Goal: Task Accomplishment & Management: Use online tool/utility

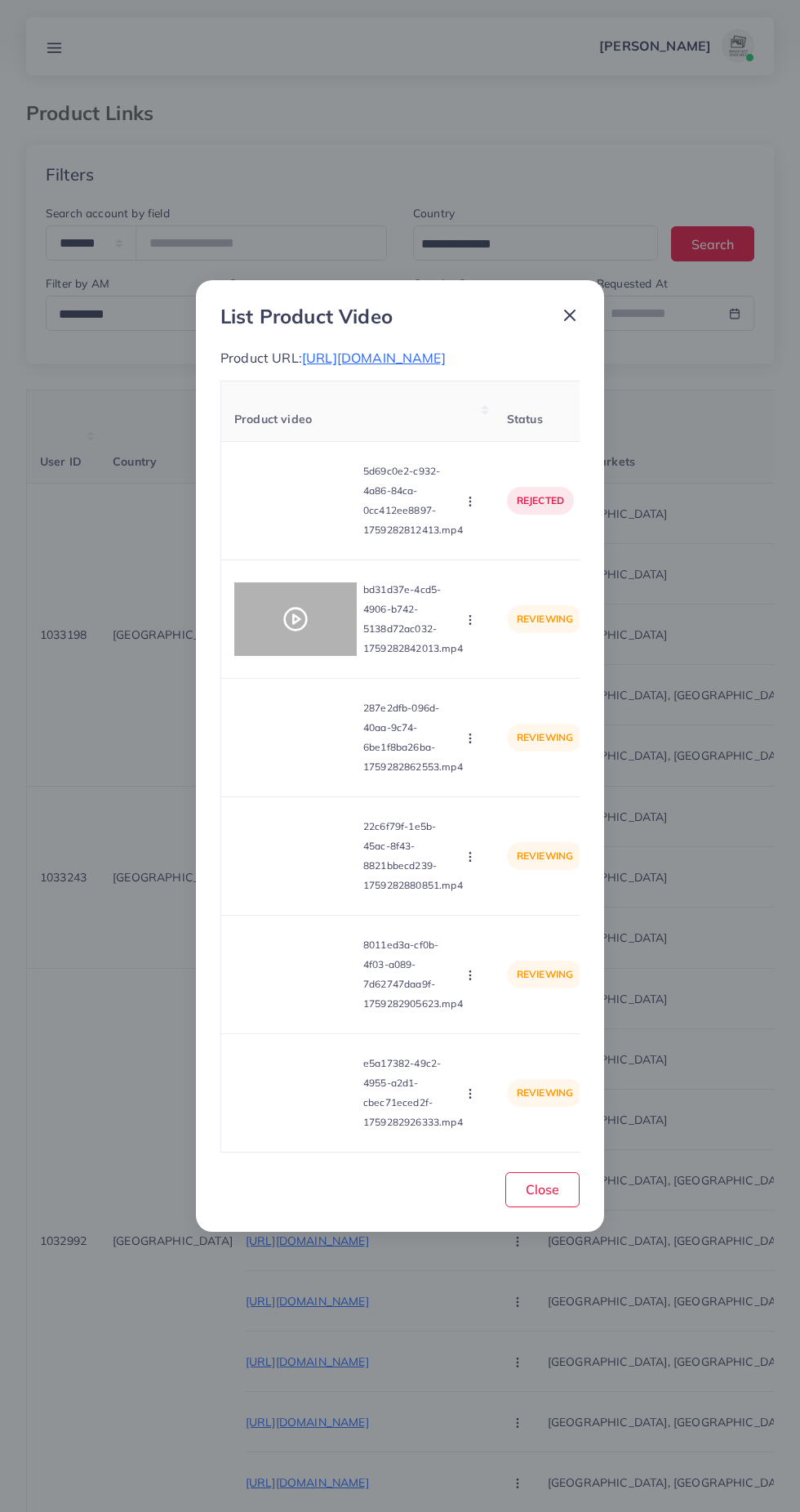
select select "*********"
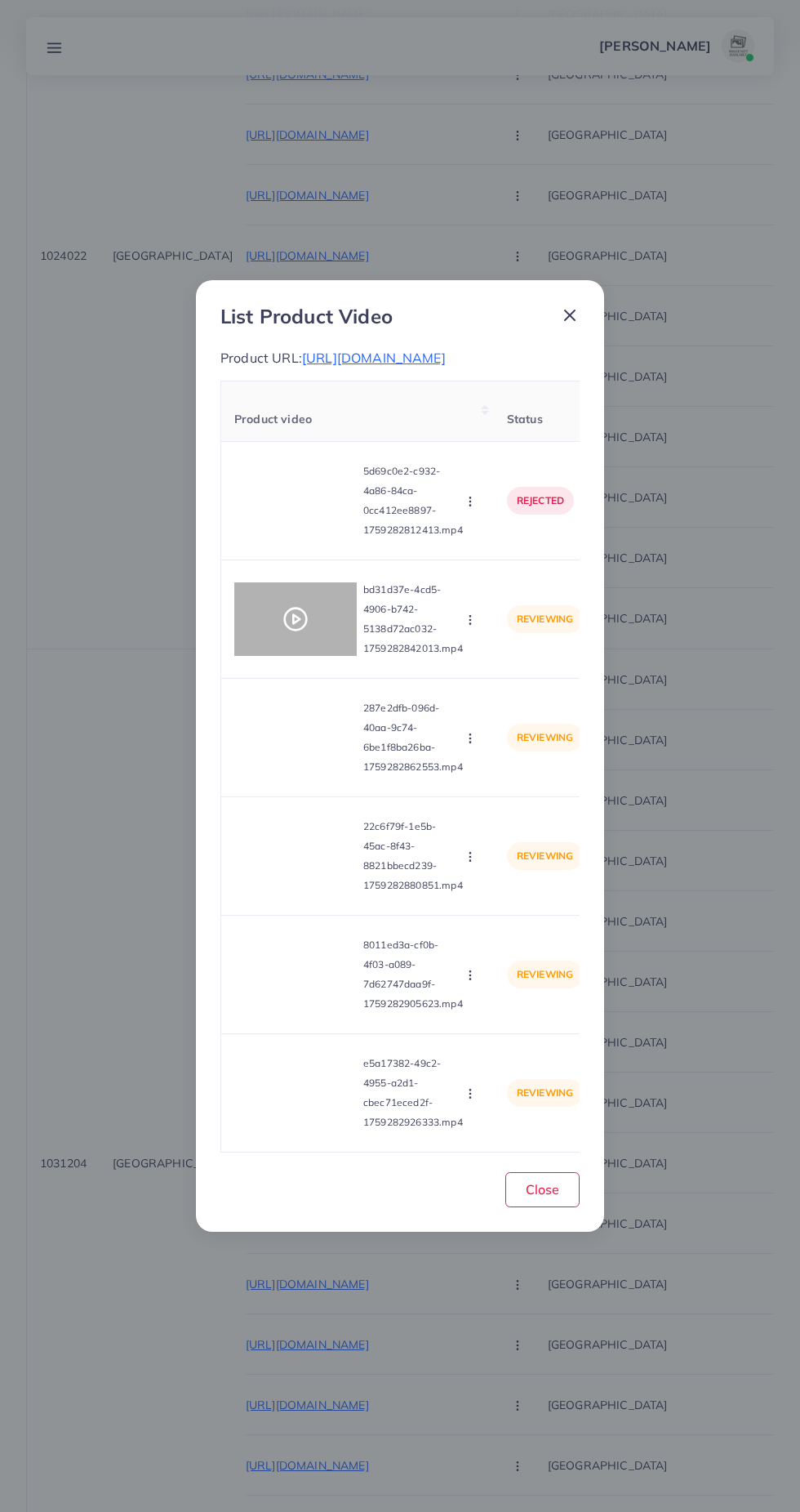
scroll to position [0, 552]
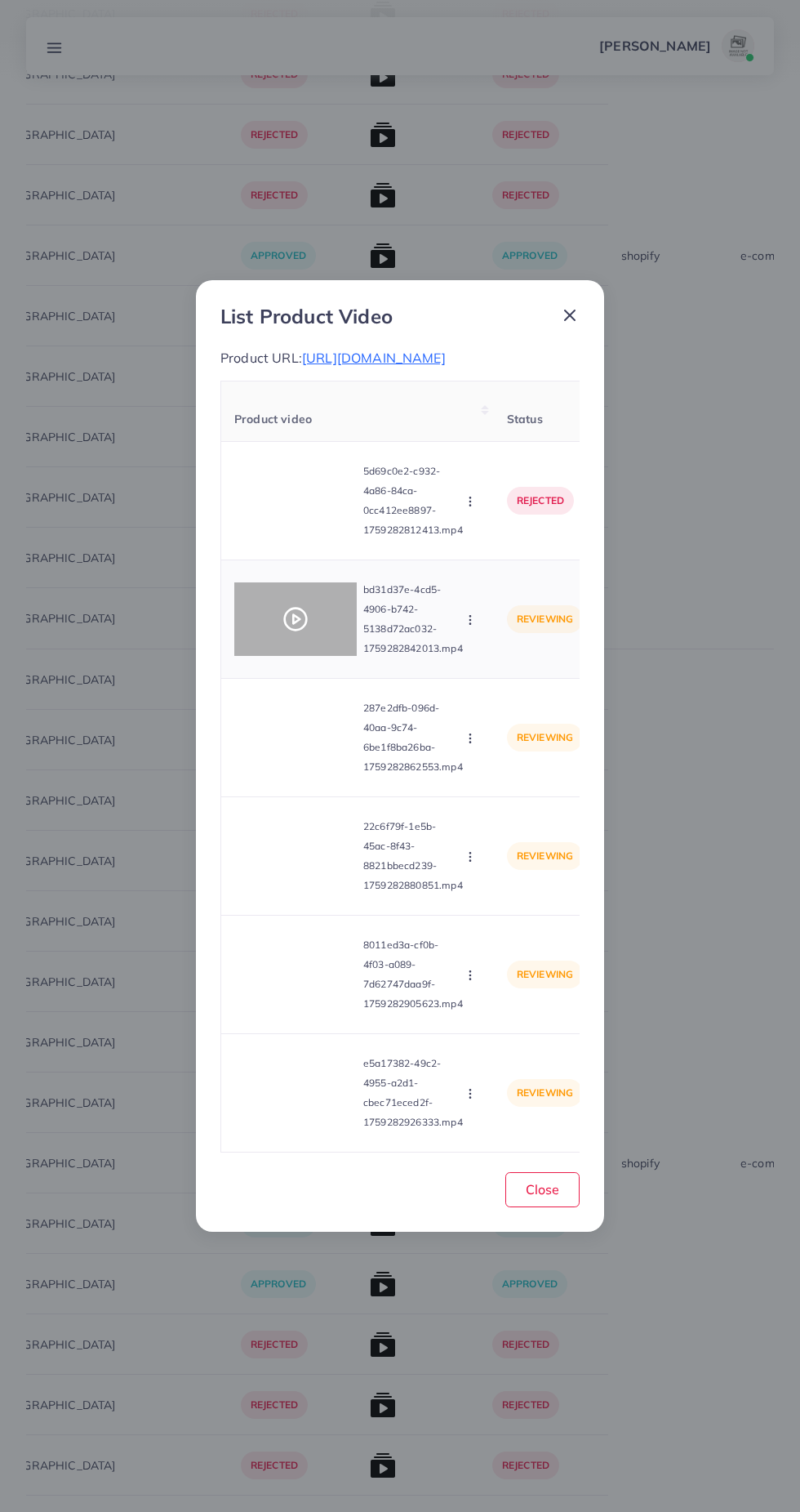
click at [279, 645] on div at bounding box center [296, 618] width 123 height 74
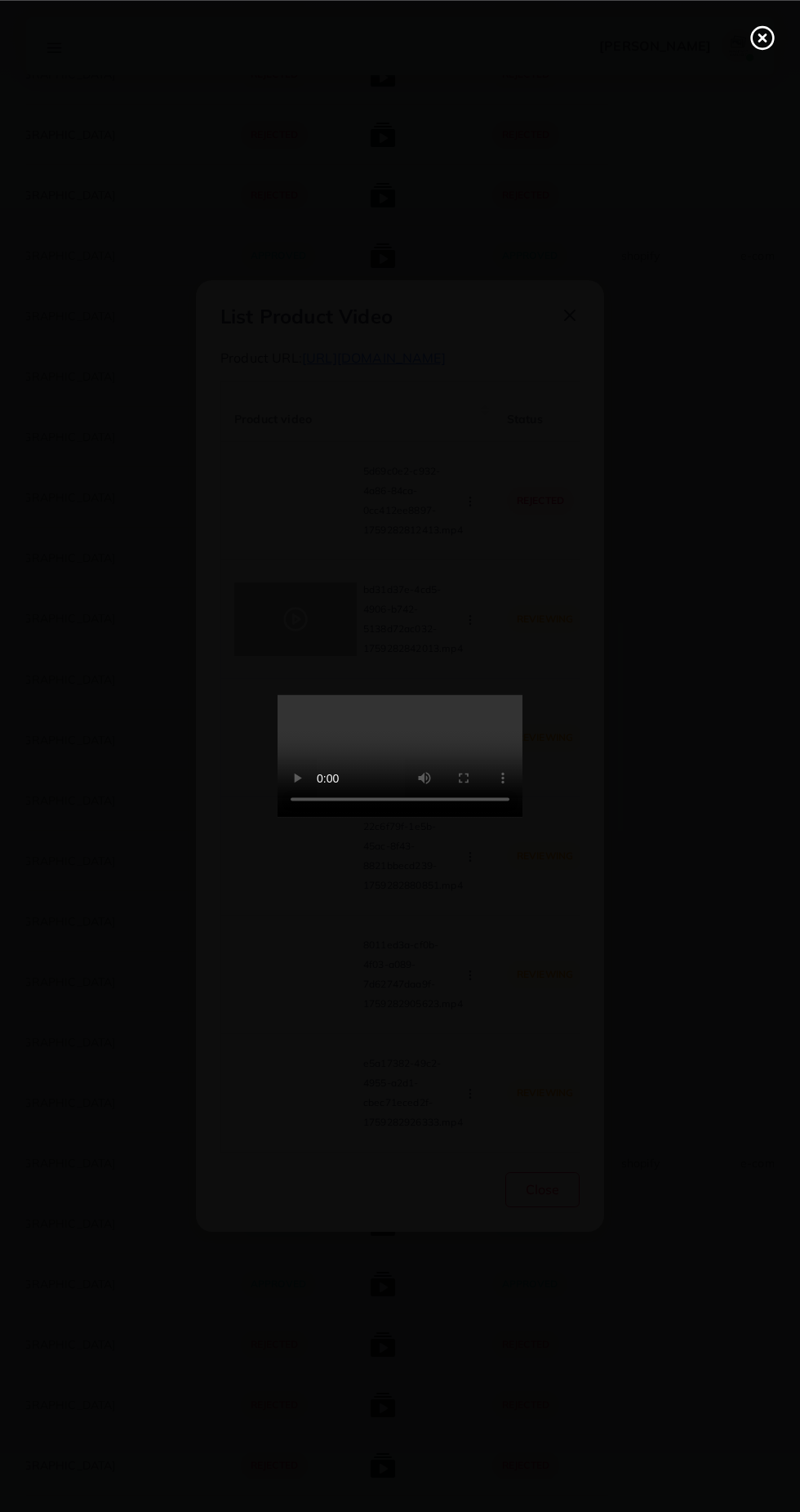
click at [106, 857] on div at bounding box center [400, 756] width 800 height 1512
click at [762, 36] on line at bounding box center [763, 38] width 7 height 7
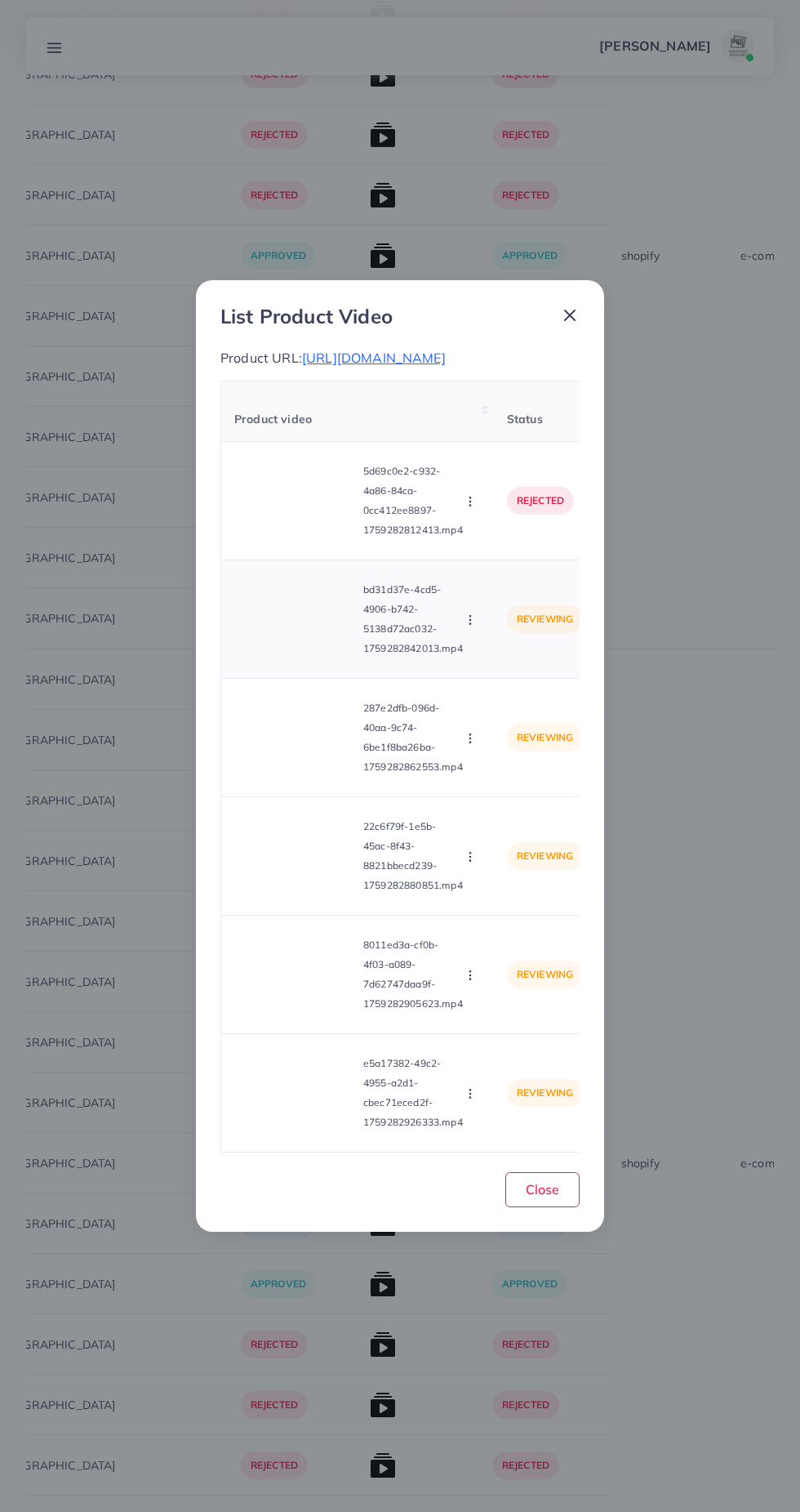
click at [470, 624] on circle "button" at bounding box center [470, 623] width 1 height 1
click at [510, 666] on span "Approve" at bounding box center [505, 658] width 54 height 16
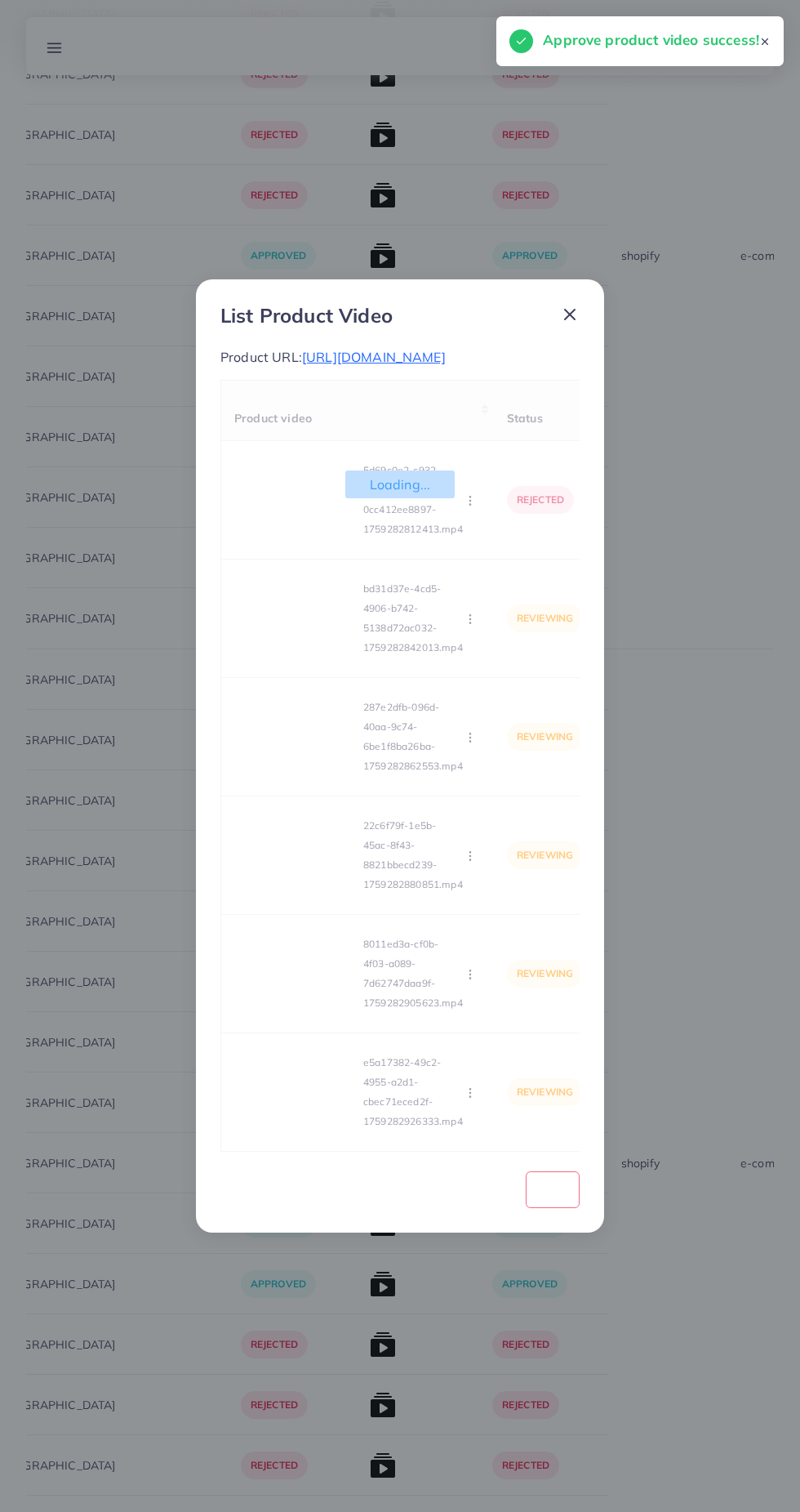
click at [314, 759] on div "Loading... Product video Status Reason reject 5d69c0e2-c932-4a86-84ca-0cc412ee8…" at bounding box center [400, 766] width 359 height 772
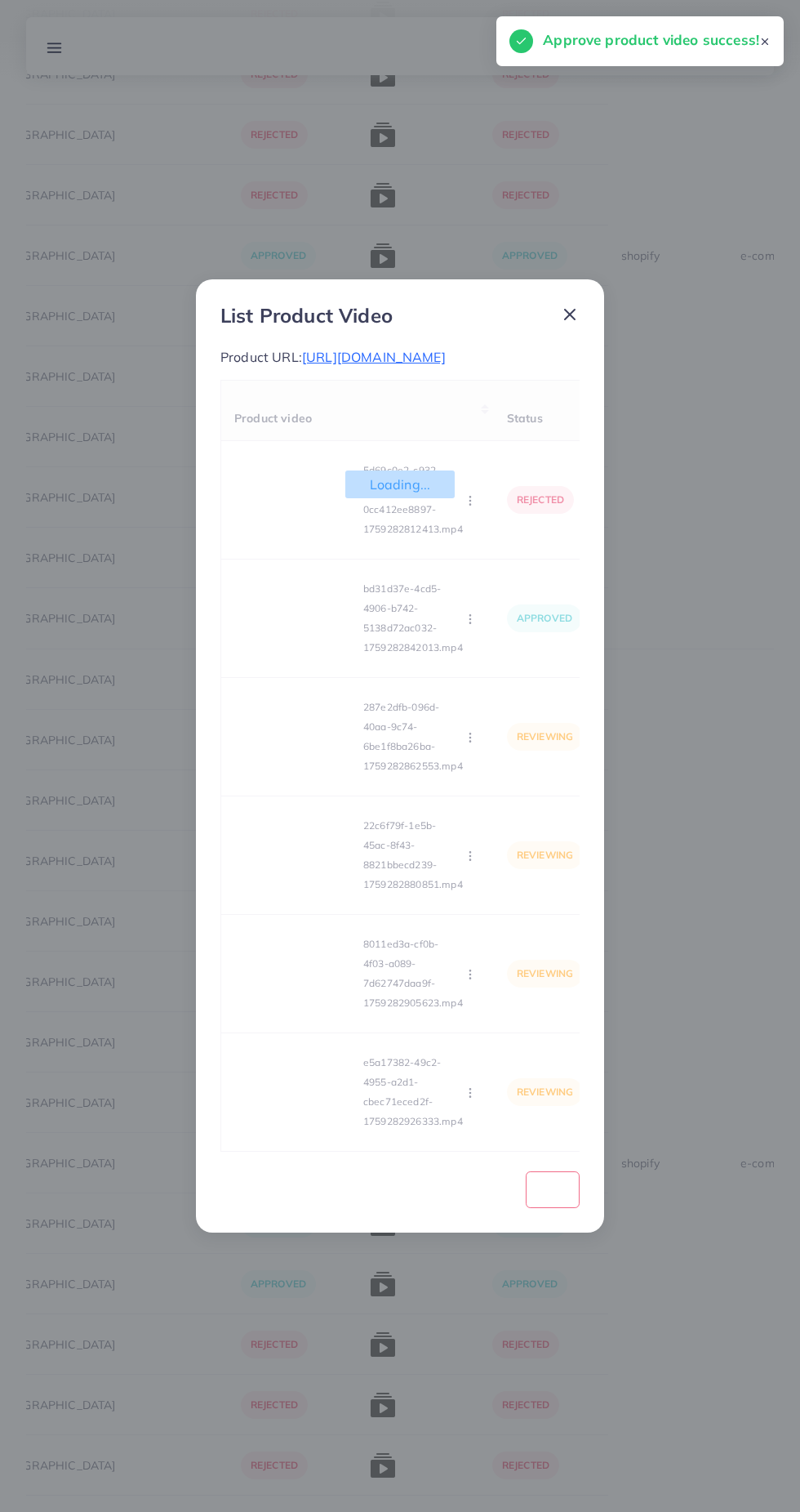
click at [302, 755] on div "Loading... Product video Status Reason reject 5d69c0e2-c932-4a86-84ca-0cc412ee8…" at bounding box center [400, 766] width 359 height 772
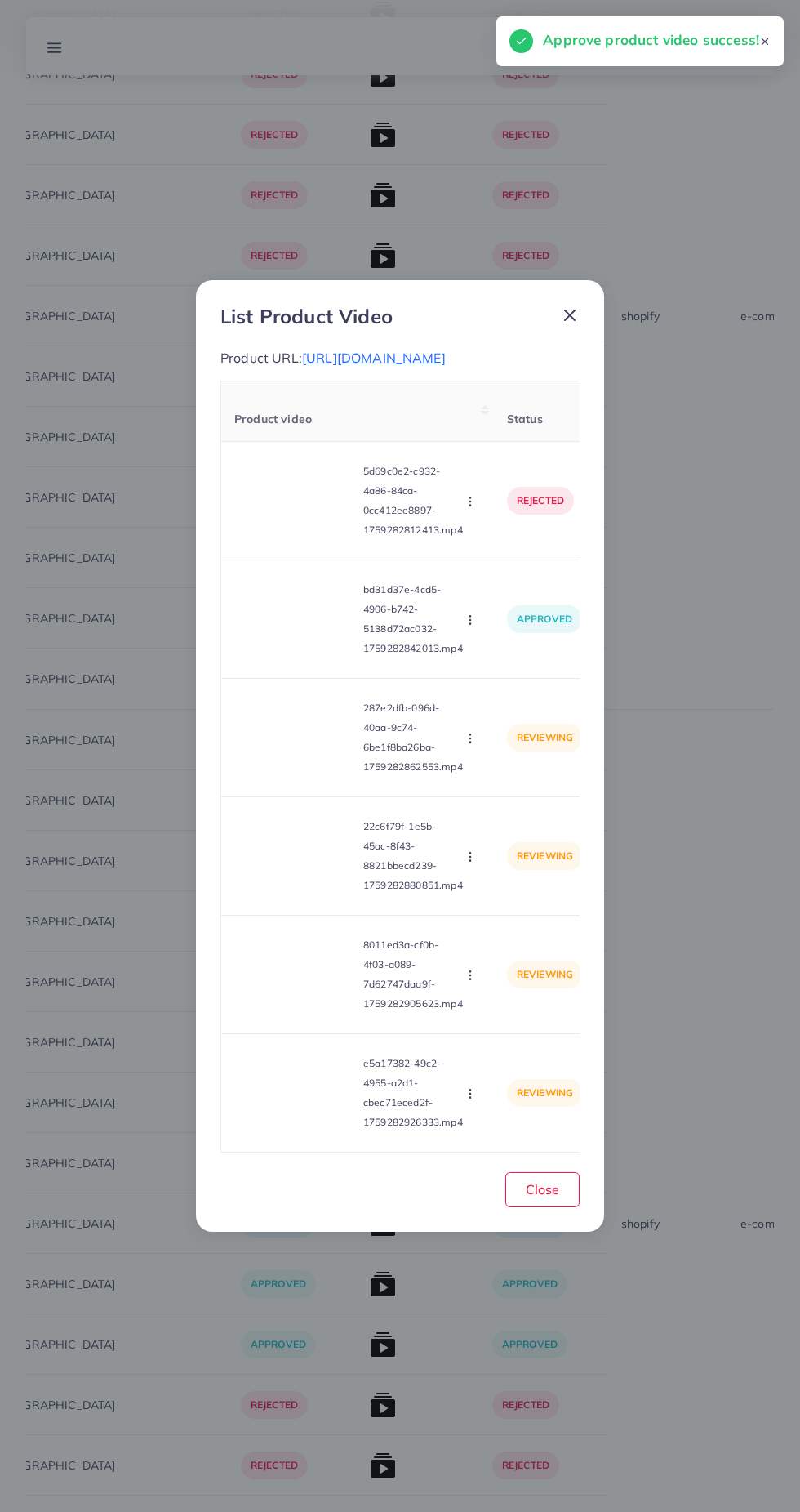
scroll to position [5220, 0]
click at [324, 752] on video at bounding box center [296, 737] width 123 height 74
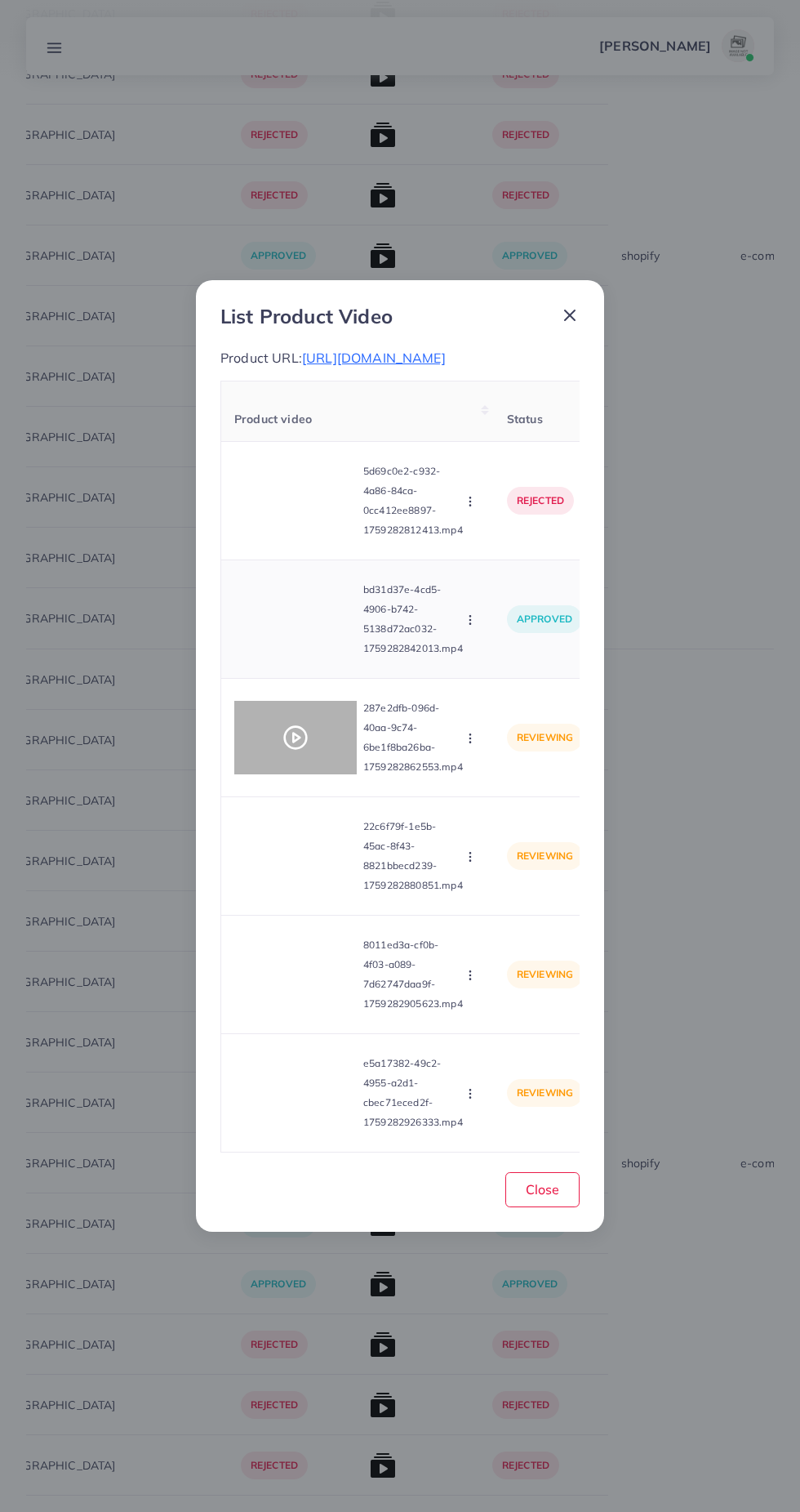
click at [473, 626] on icon "button" at bounding box center [470, 619] width 13 height 13
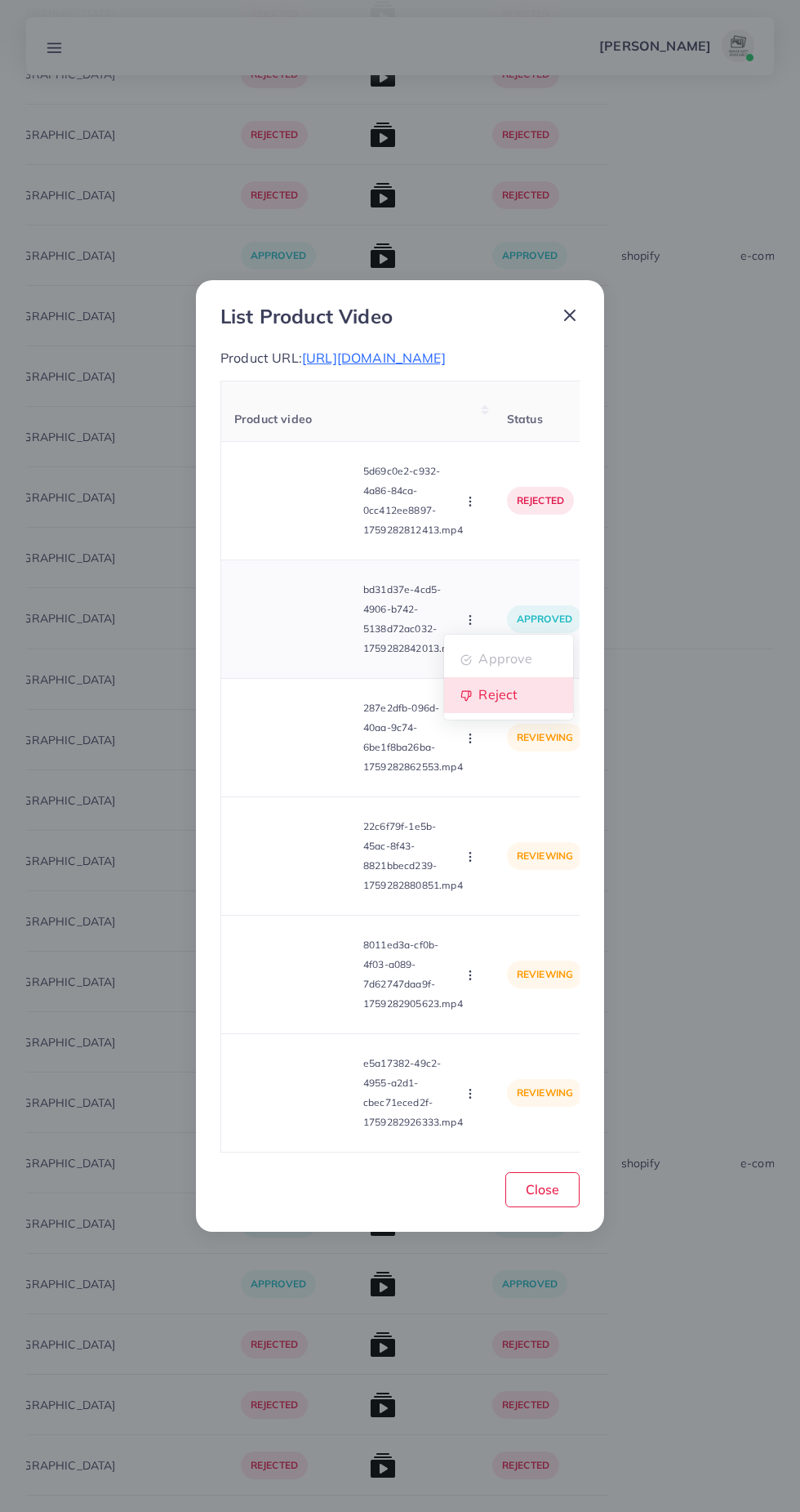
click at [506, 713] on link "Reject" at bounding box center [509, 695] width 129 height 36
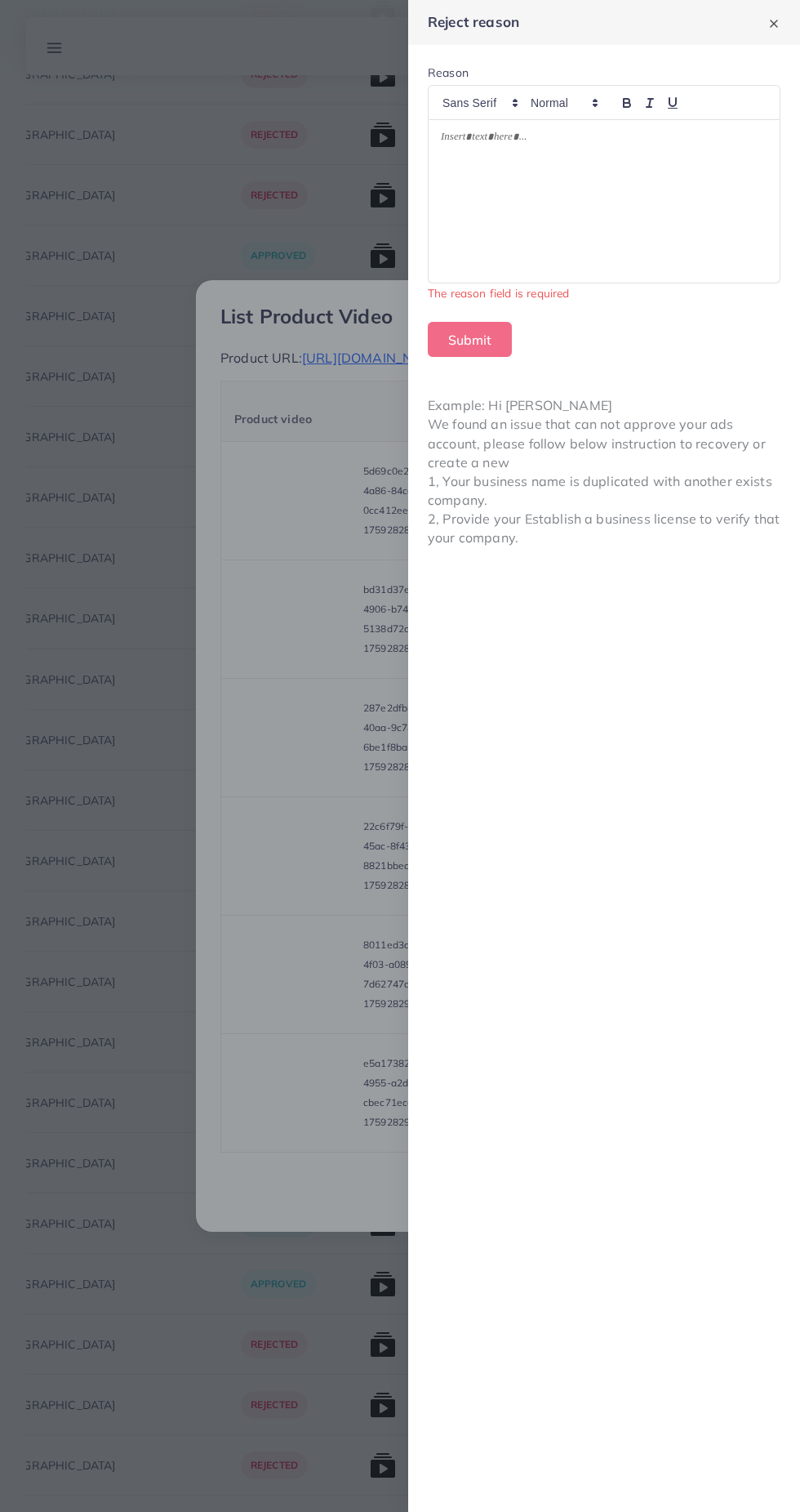
click at [631, 191] on div at bounding box center [605, 202] width 351 height 163
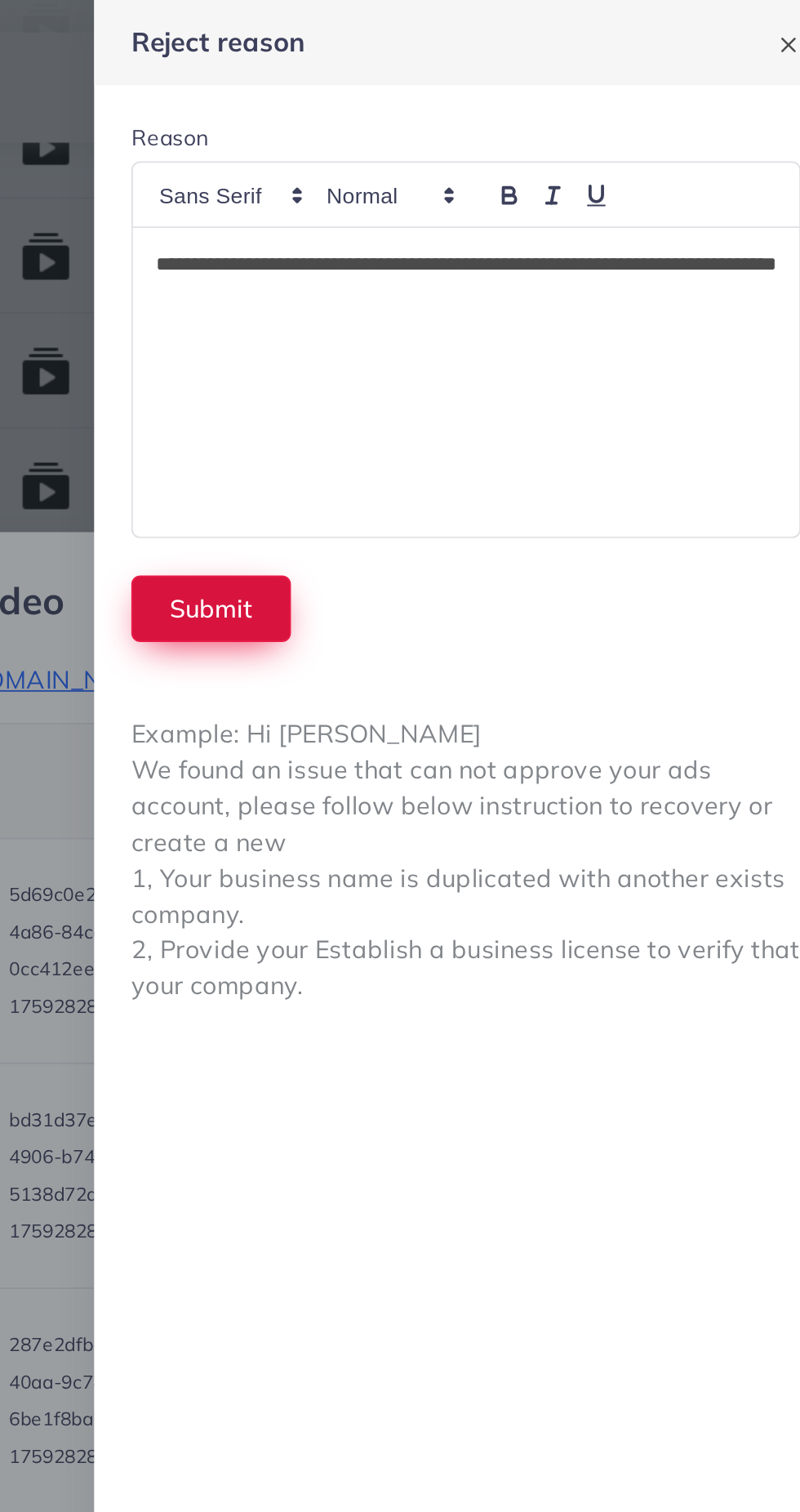
click at [464, 311] on button "Submit" at bounding box center [470, 320] width 84 height 35
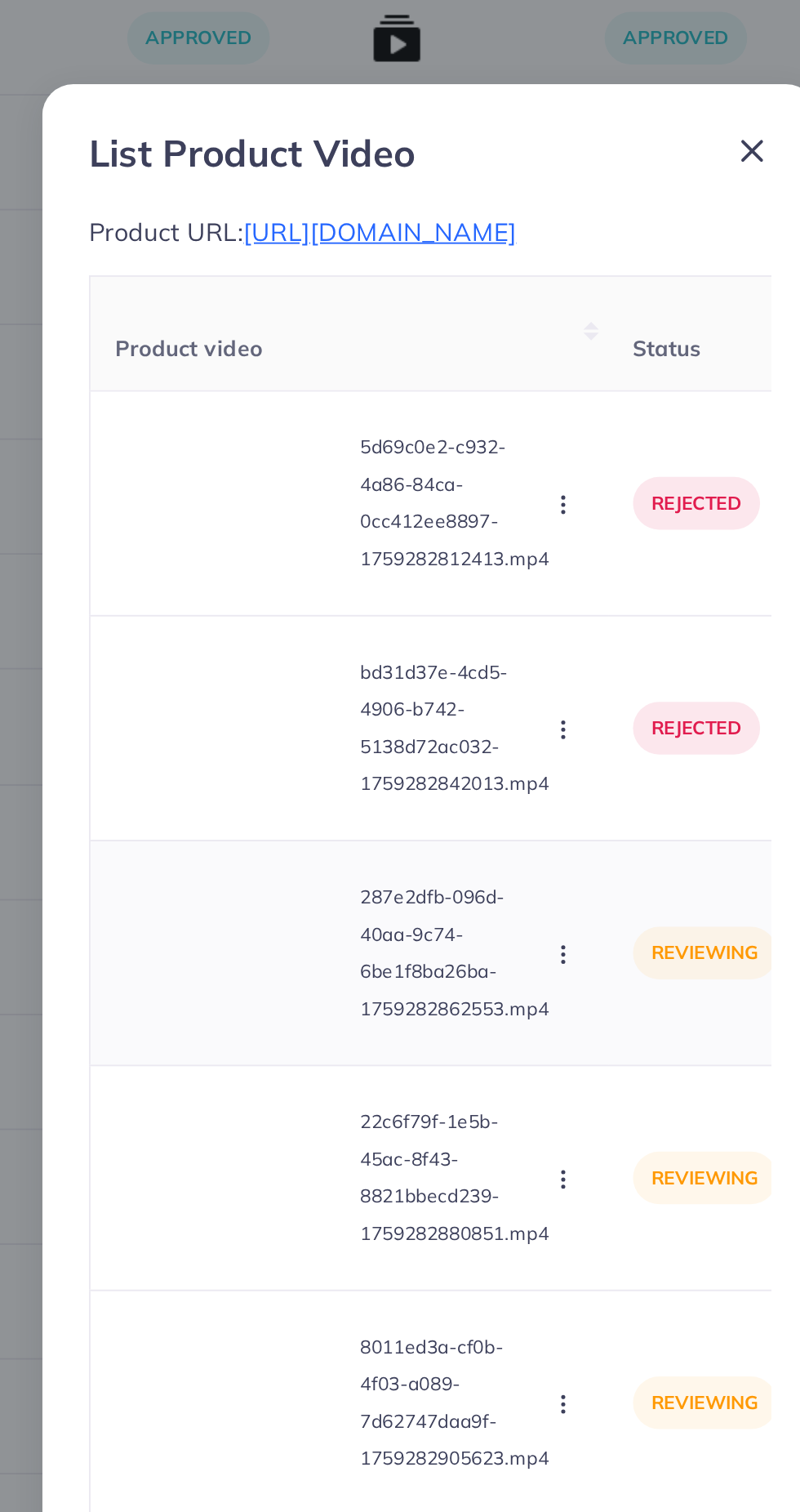
click at [297, 774] on video at bounding box center [296, 737] width 123 height 74
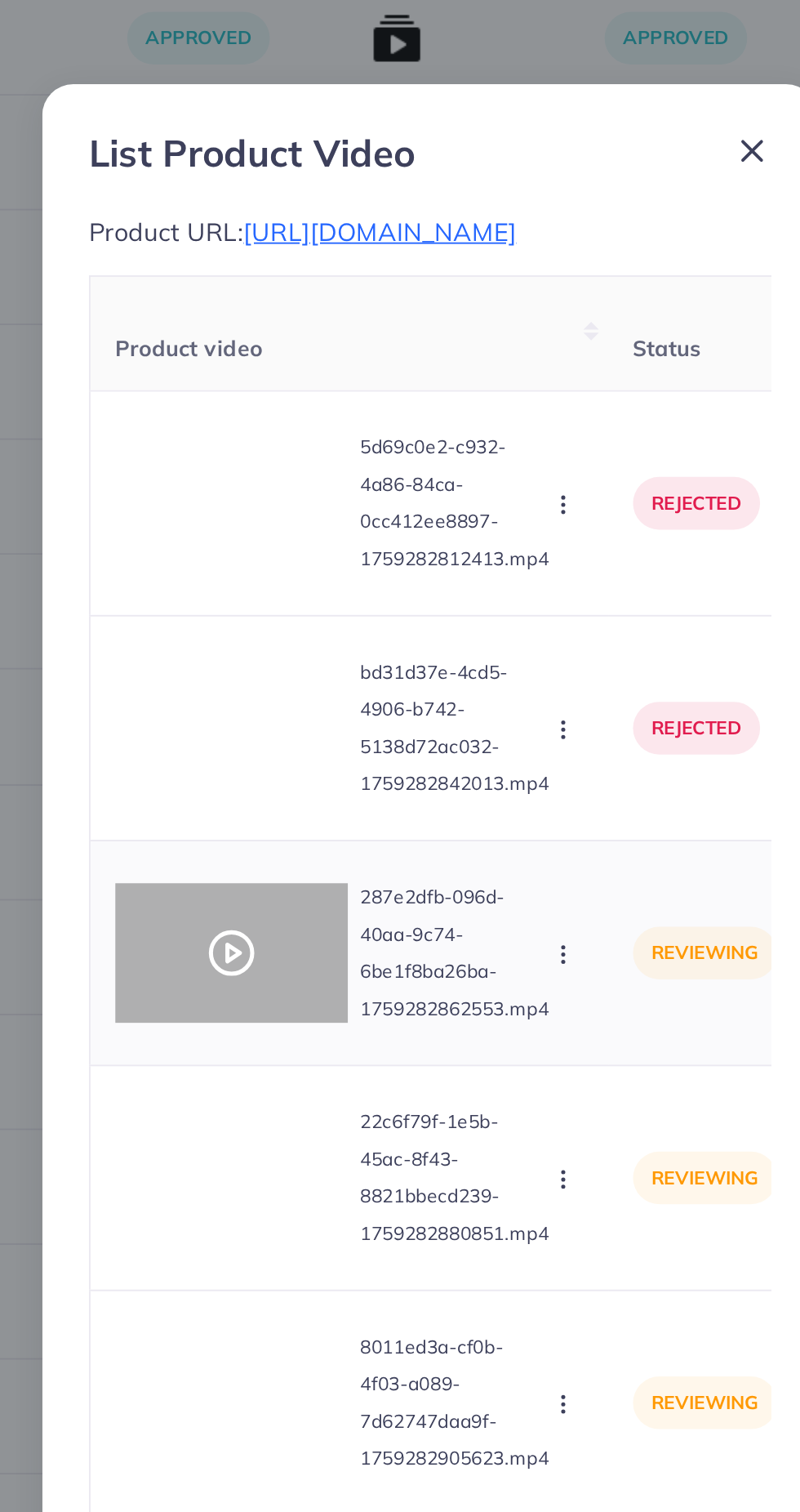
click at [288, 751] on icon at bounding box center [296, 737] width 26 height 26
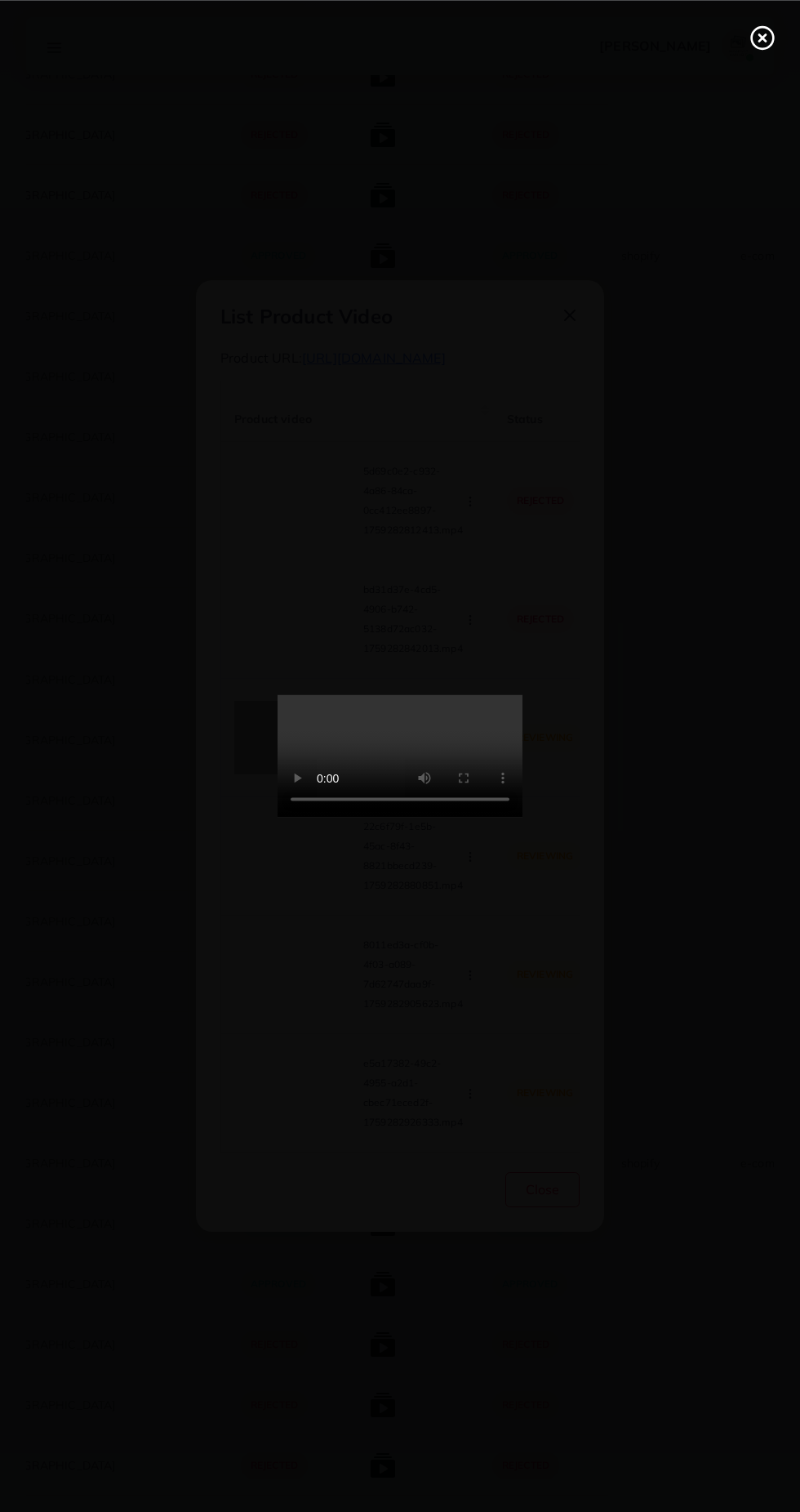
click at [761, 36] on line at bounding box center [763, 38] width 7 height 7
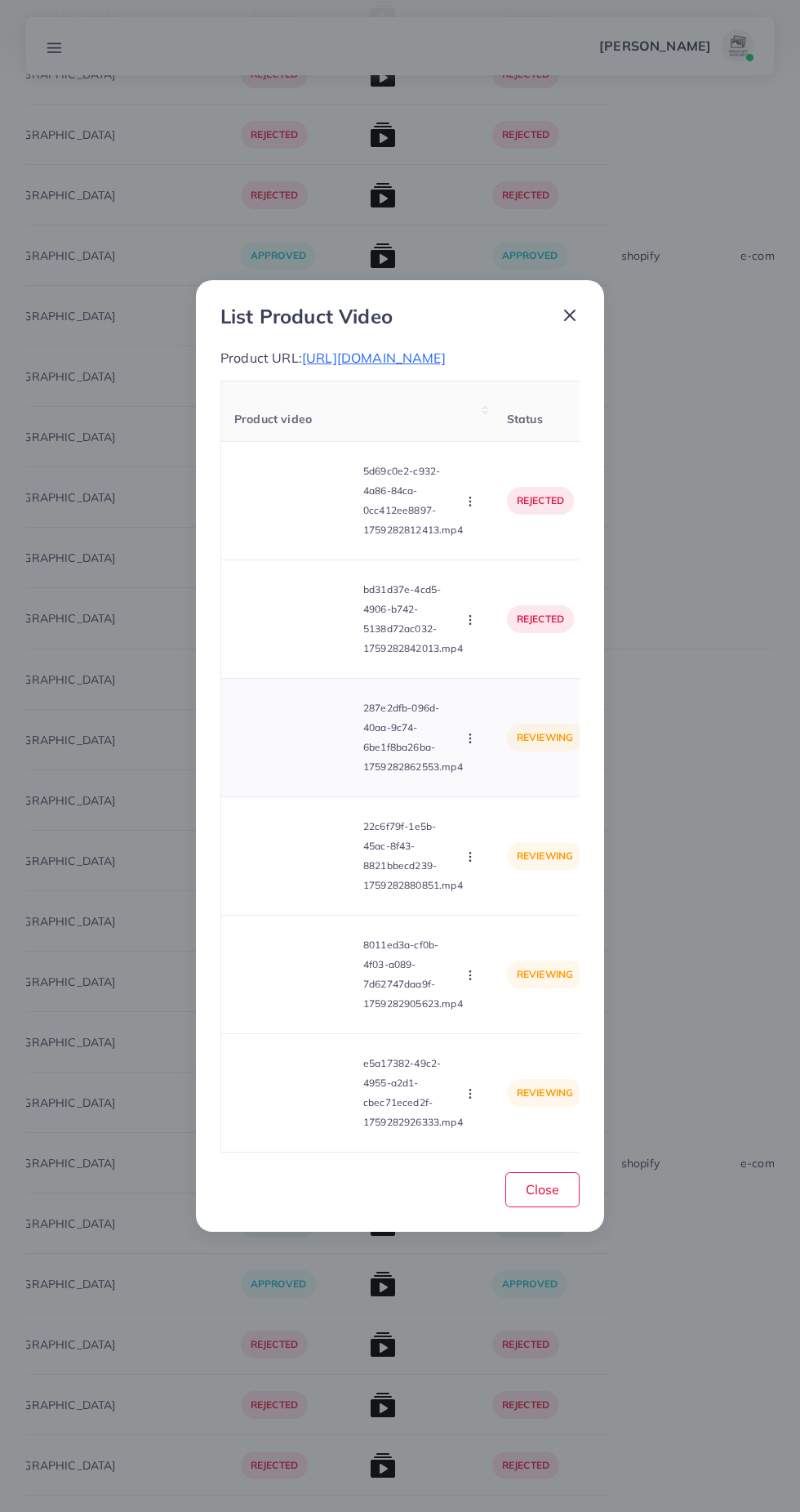
click at [473, 745] on icon "button" at bounding box center [470, 738] width 13 height 13
click at [535, 796] on link "Approve" at bounding box center [509, 778] width 129 height 36
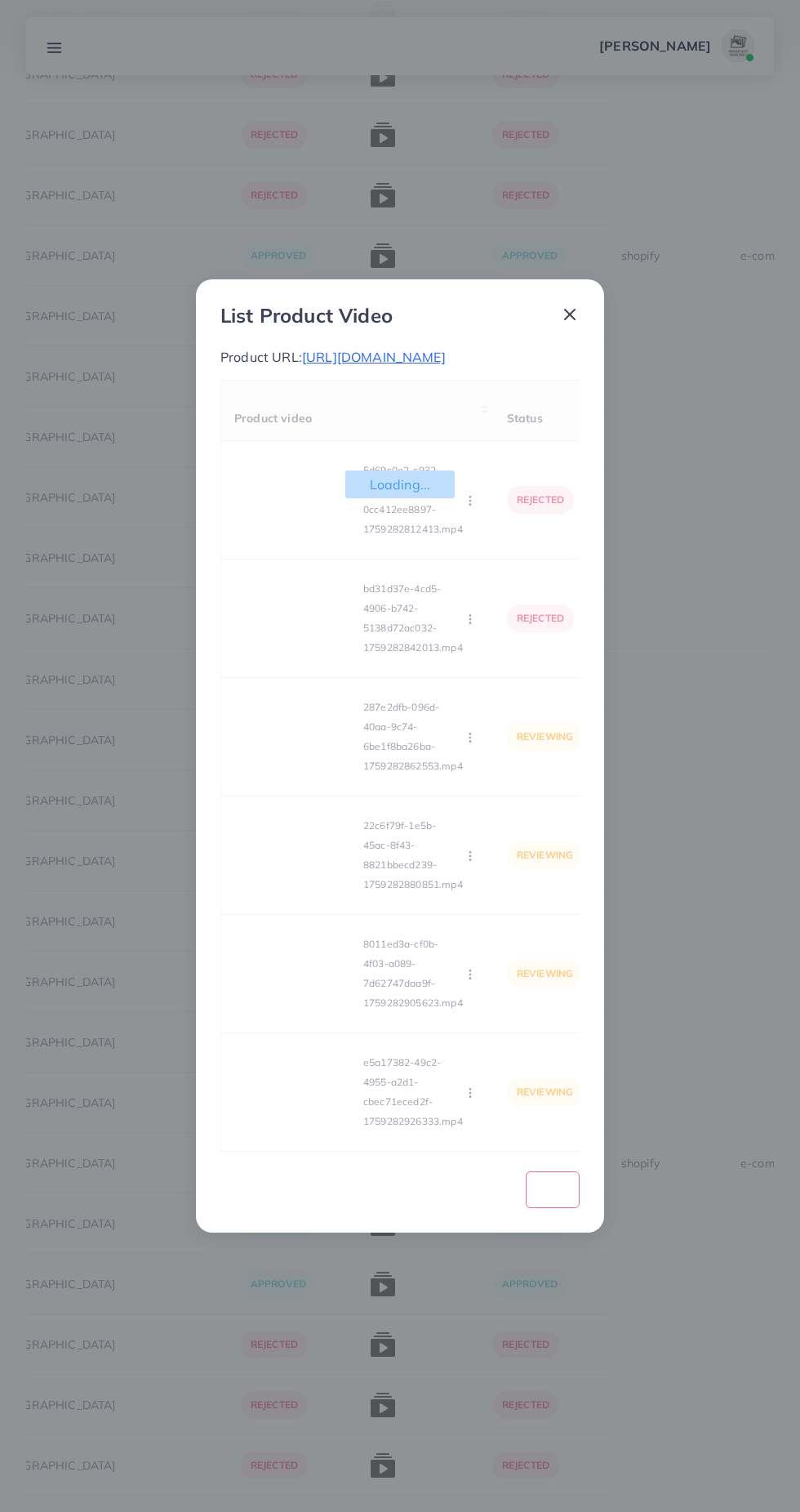
click at [307, 946] on div "Loading... Product video Status Reason reject 5d69c0e2-c932-4a86-84ca-0cc412ee8…" at bounding box center [400, 766] width 359 height 772
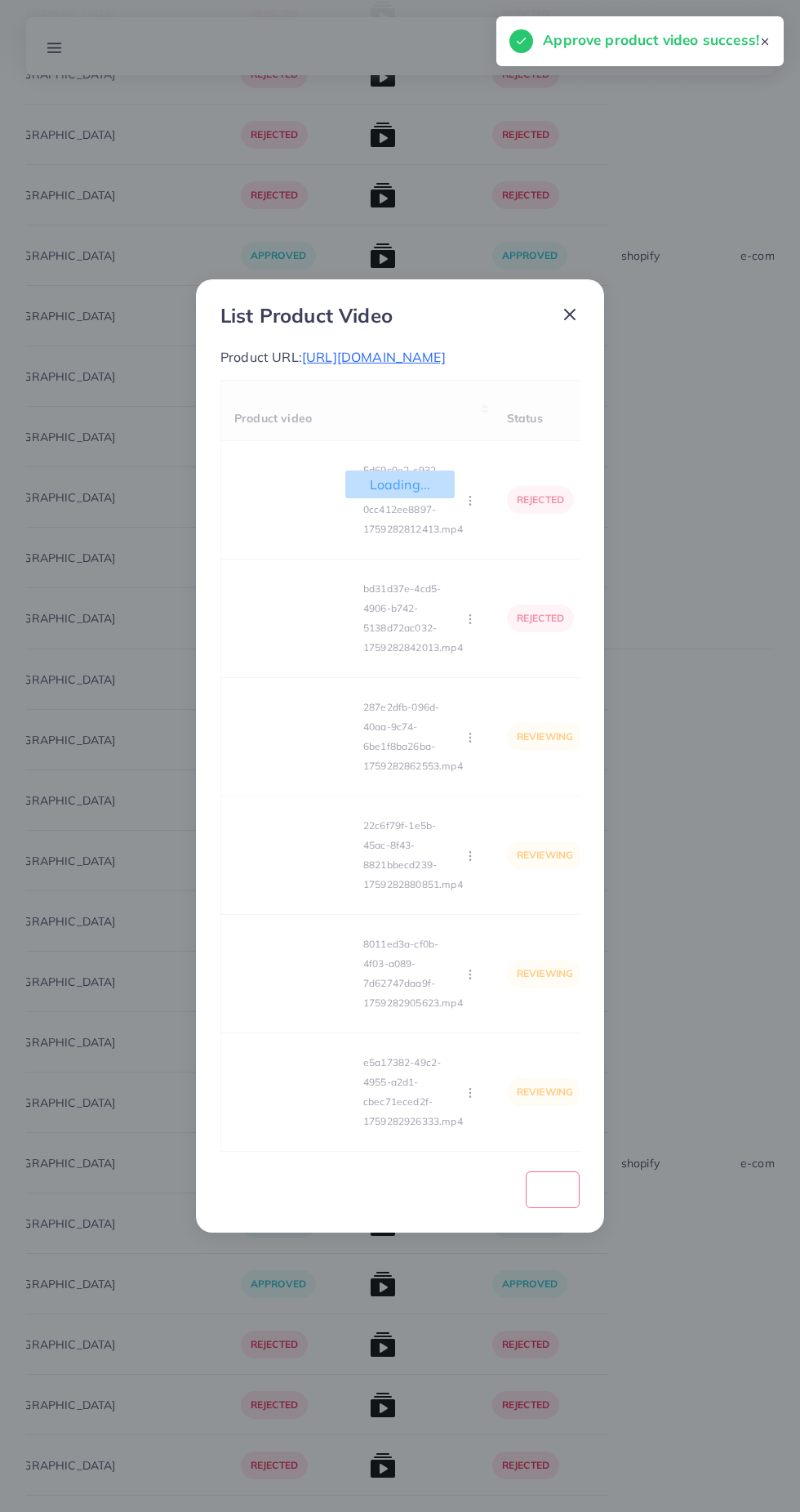
click at [314, 946] on div "Loading... Product video Status Reason reject 5d69c0e2-c932-4a86-84ca-0cc412ee8…" at bounding box center [400, 766] width 359 height 772
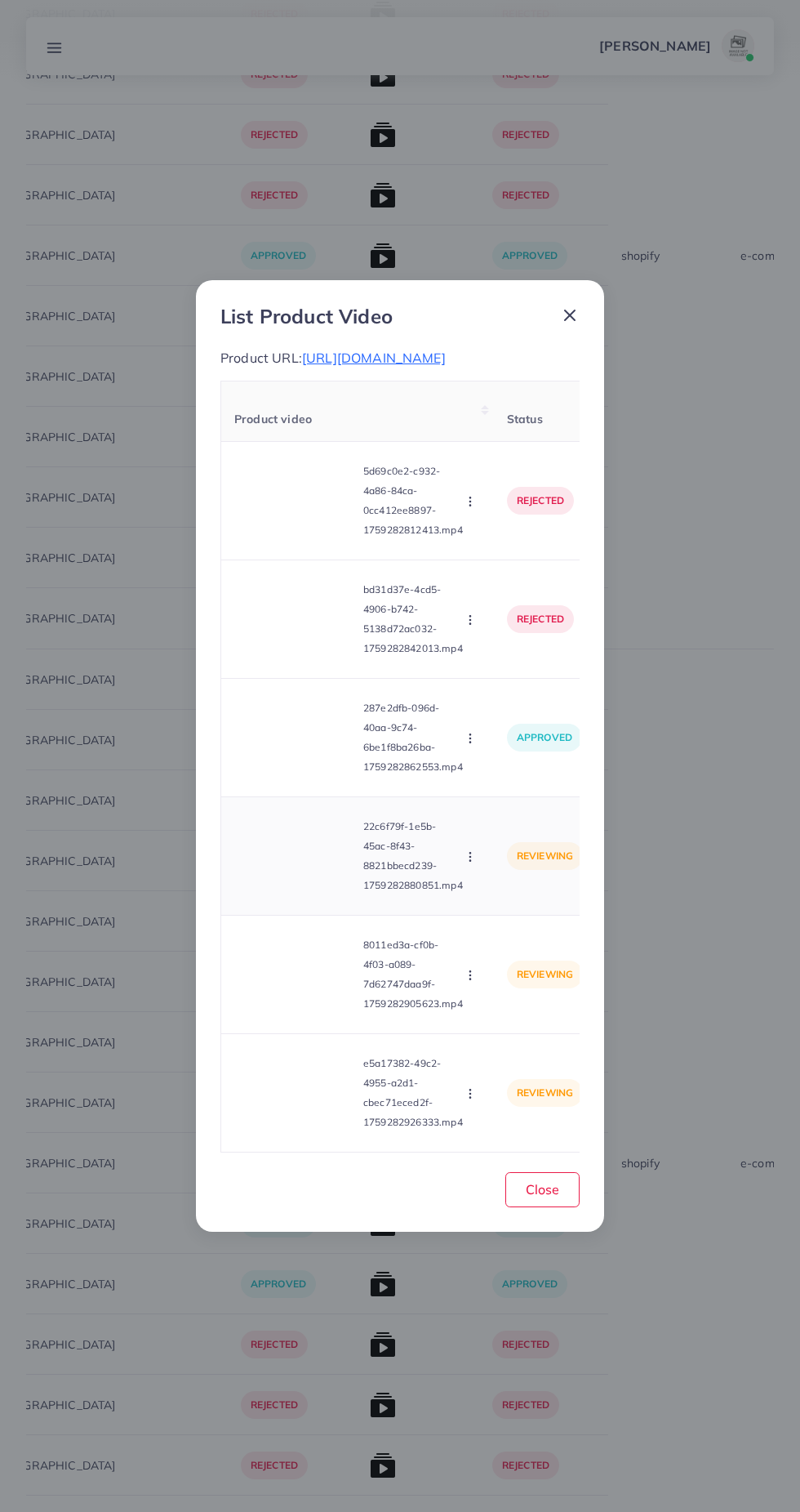
click at [324, 893] on video at bounding box center [296, 855] width 123 height 74
click at [307, 869] on icon at bounding box center [296, 855] width 26 height 26
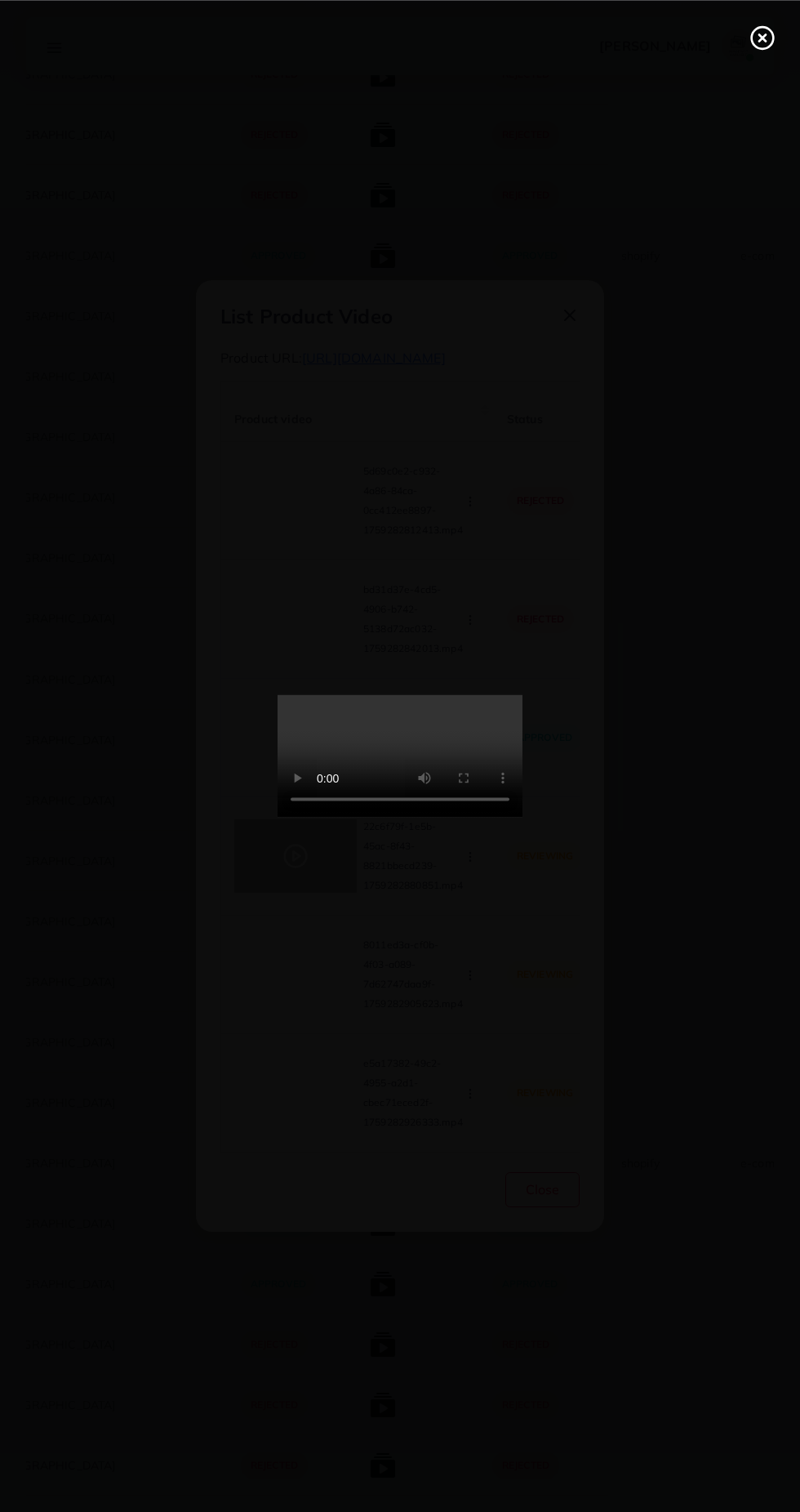
click at [762, 47] on icon at bounding box center [763, 37] width 26 height 26
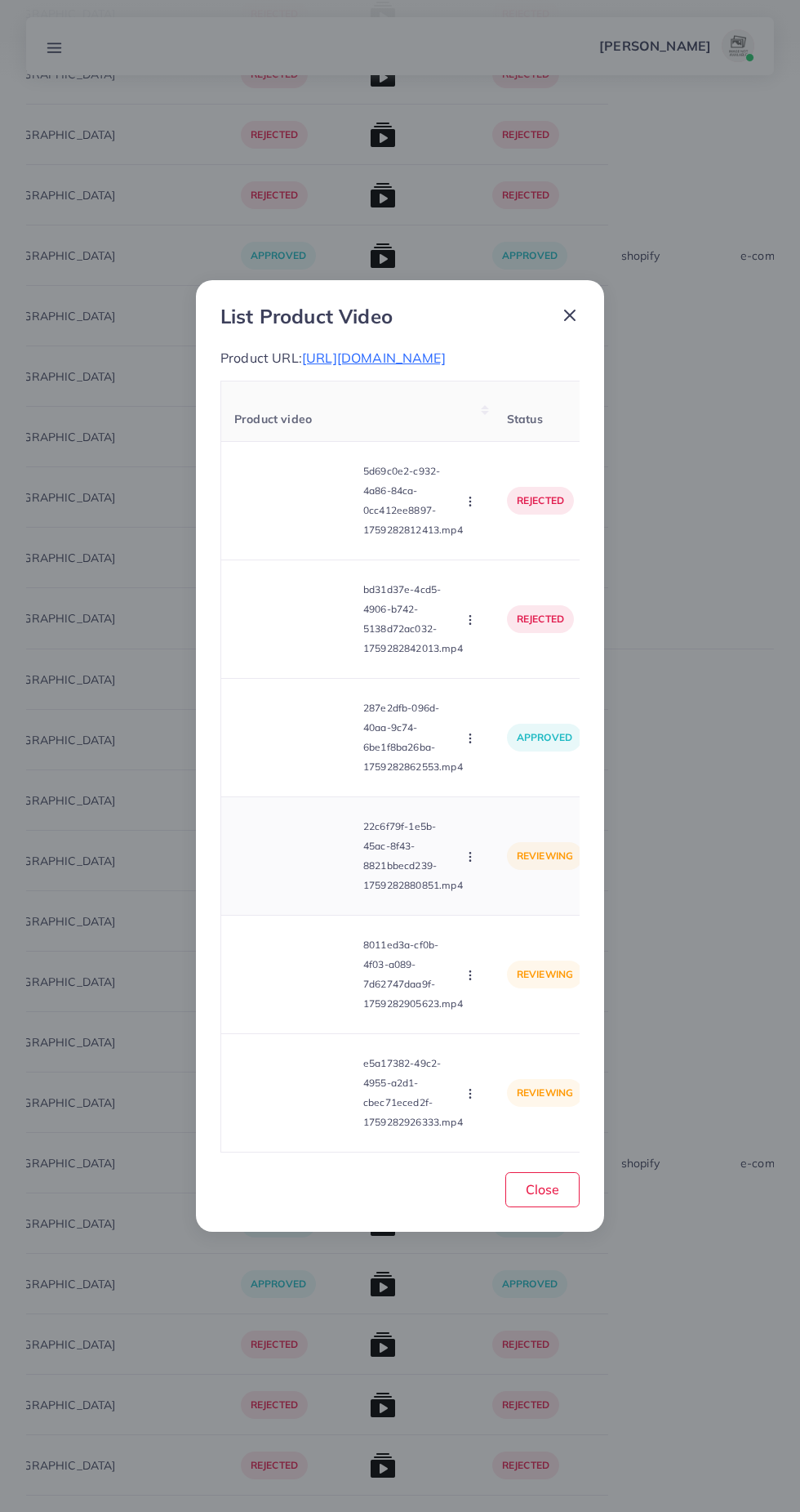
click at [464, 863] on icon "button" at bounding box center [470, 856] width 13 height 13
click at [545, 950] on link "Reject" at bounding box center [509, 932] width 129 height 36
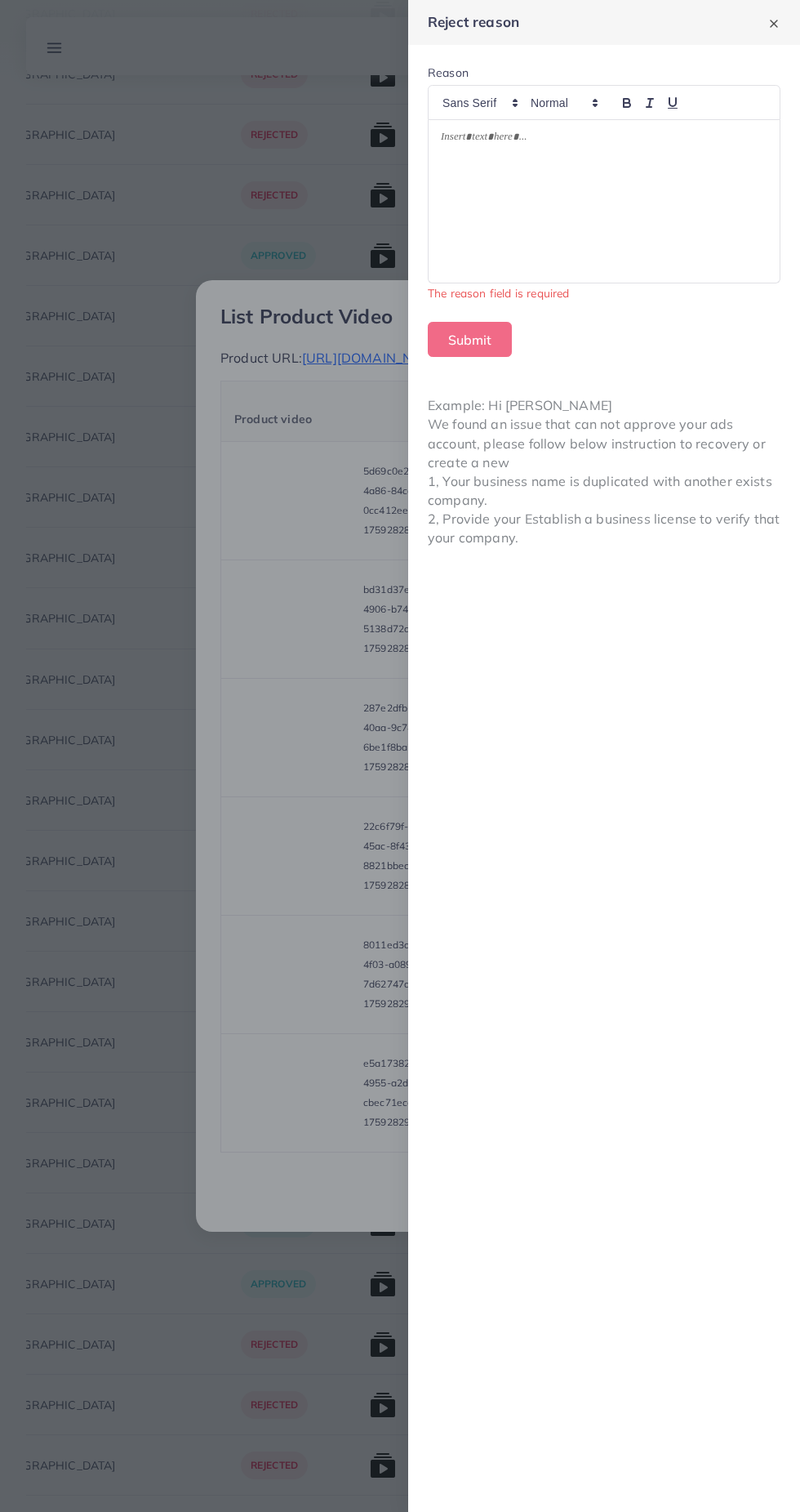
click at [650, 227] on div at bounding box center [605, 202] width 351 height 163
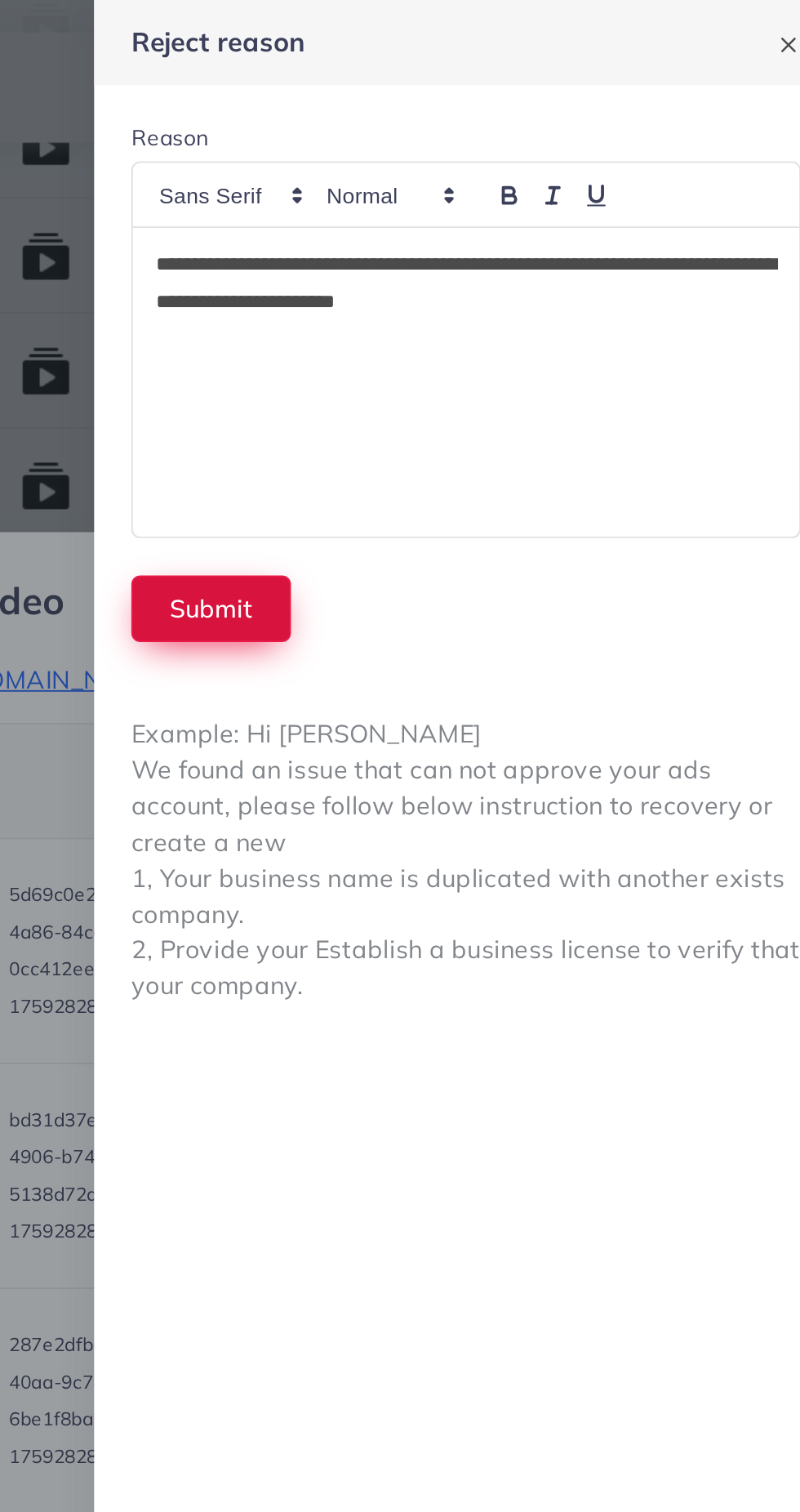
click at [456, 318] on button "Submit" at bounding box center [470, 320] width 84 height 35
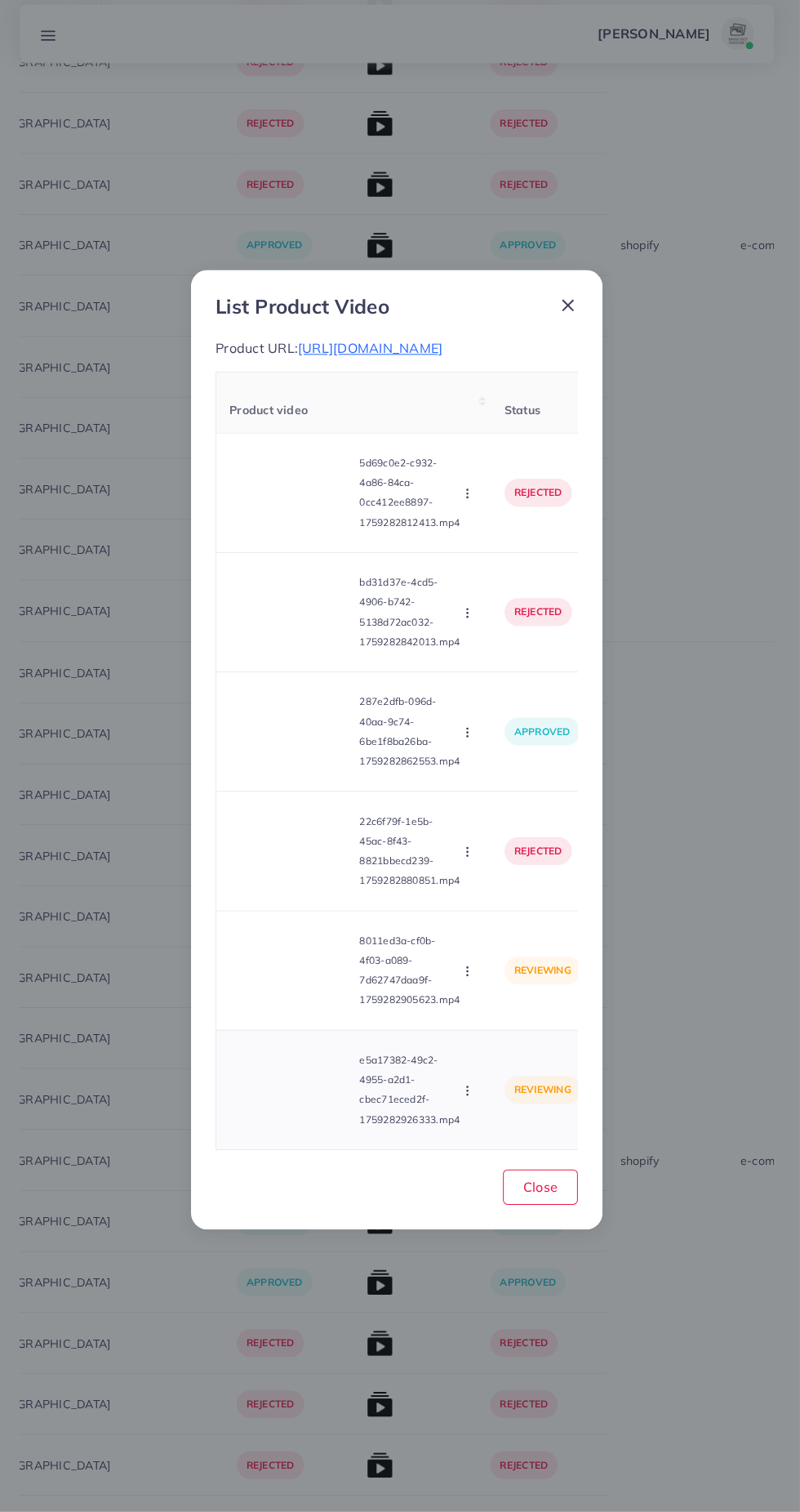
click at [310, 1130] on video at bounding box center [296, 1092] width 123 height 74
click at [324, 1111] on div at bounding box center [296, 1092] width 123 height 74
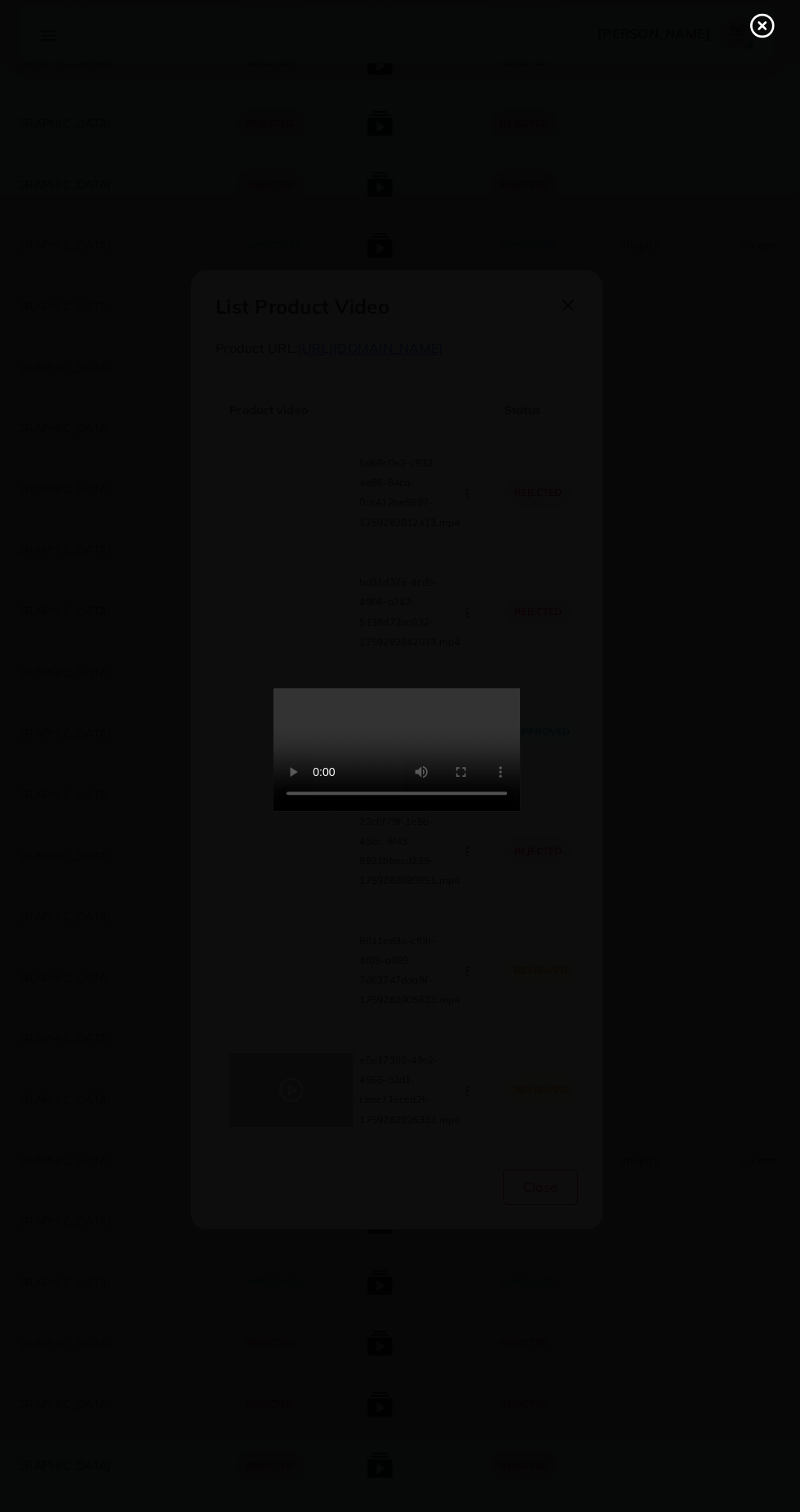
click at [662, 1122] on div at bounding box center [400, 756] width 800 height 1512
click at [762, 36] on line at bounding box center [763, 38] width 7 height 7
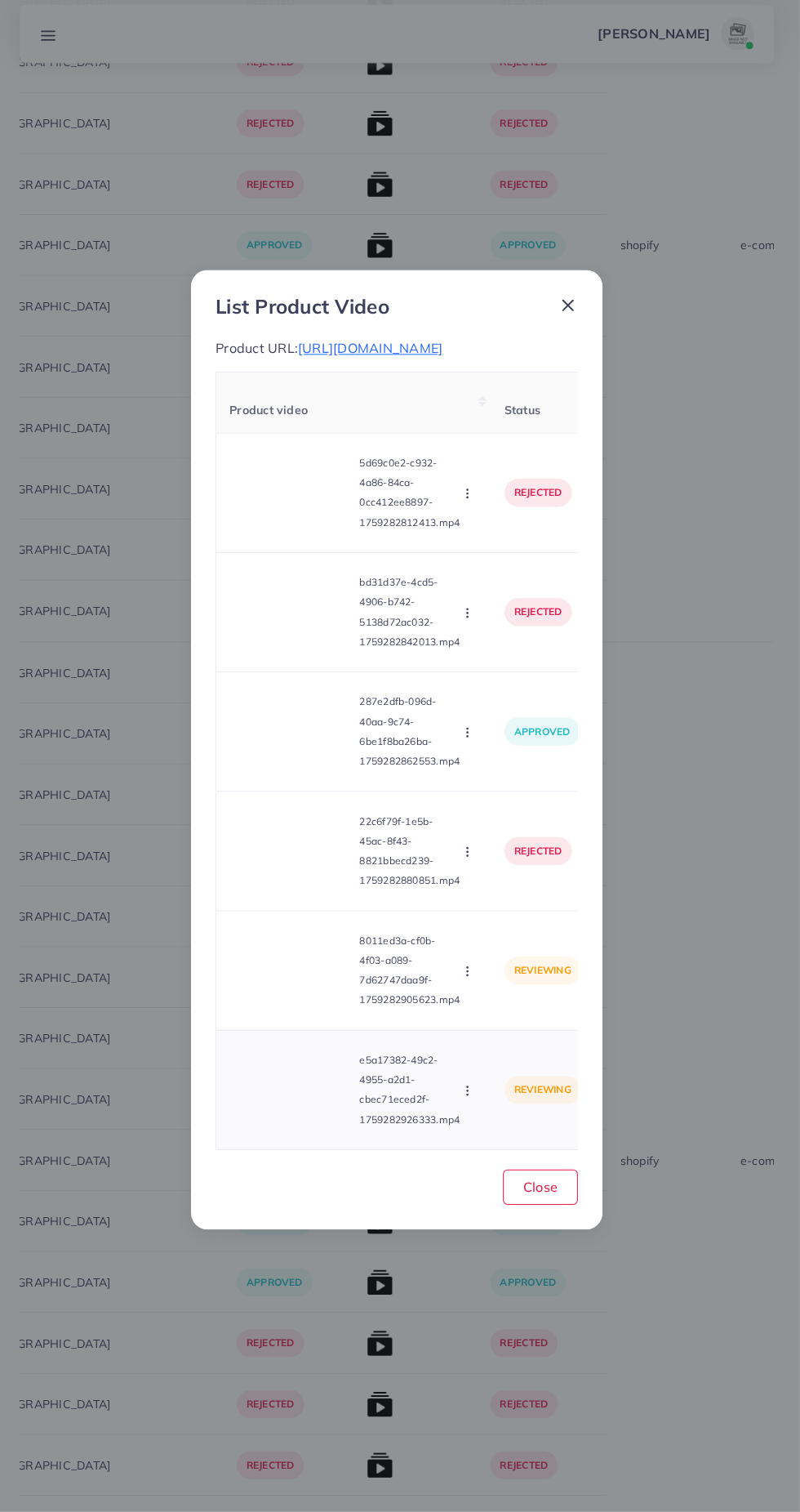
click at [470, 1090] on circle "button" at bounding box center [470, 1089] width 1 height 1
click at [542, 1072] on link "Reject" at bounding box center [509, 1054] width 129 height 36
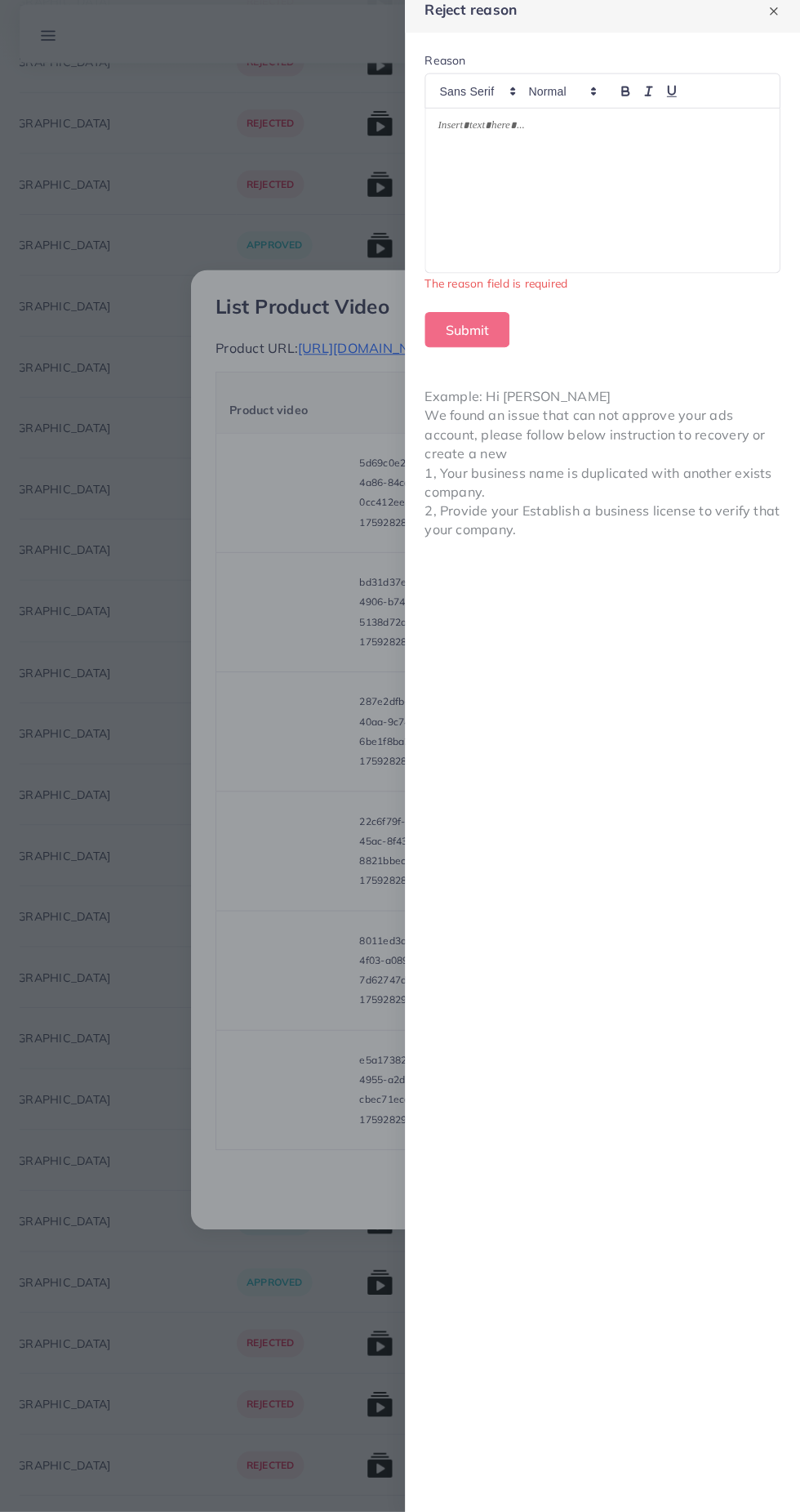
click at [662, 177] on div at bounding box center [605, 202] width 351 height 163
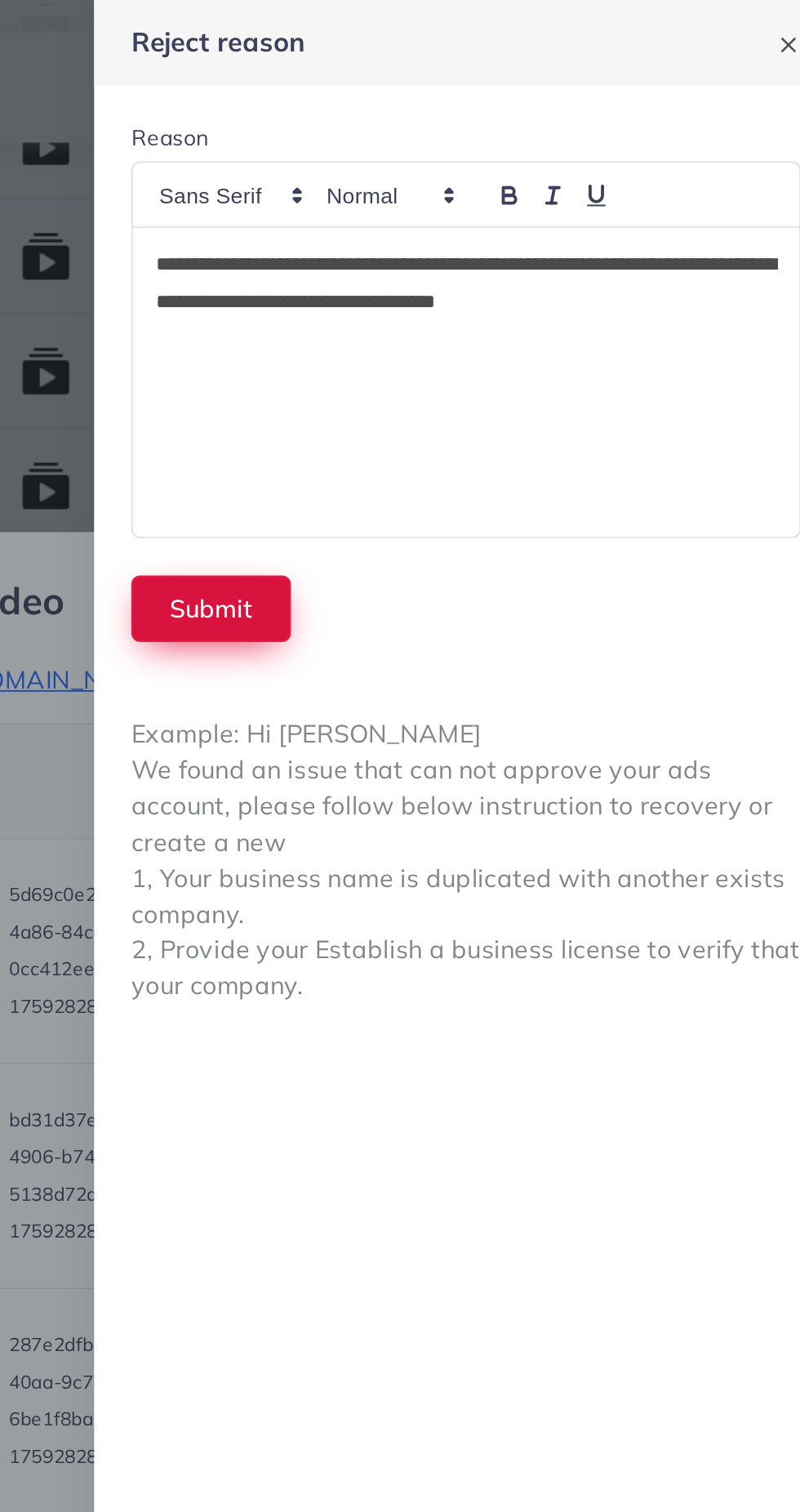
click at [452, 304] on button "Submit" at bounding box center [470, 320] width 84 height 35
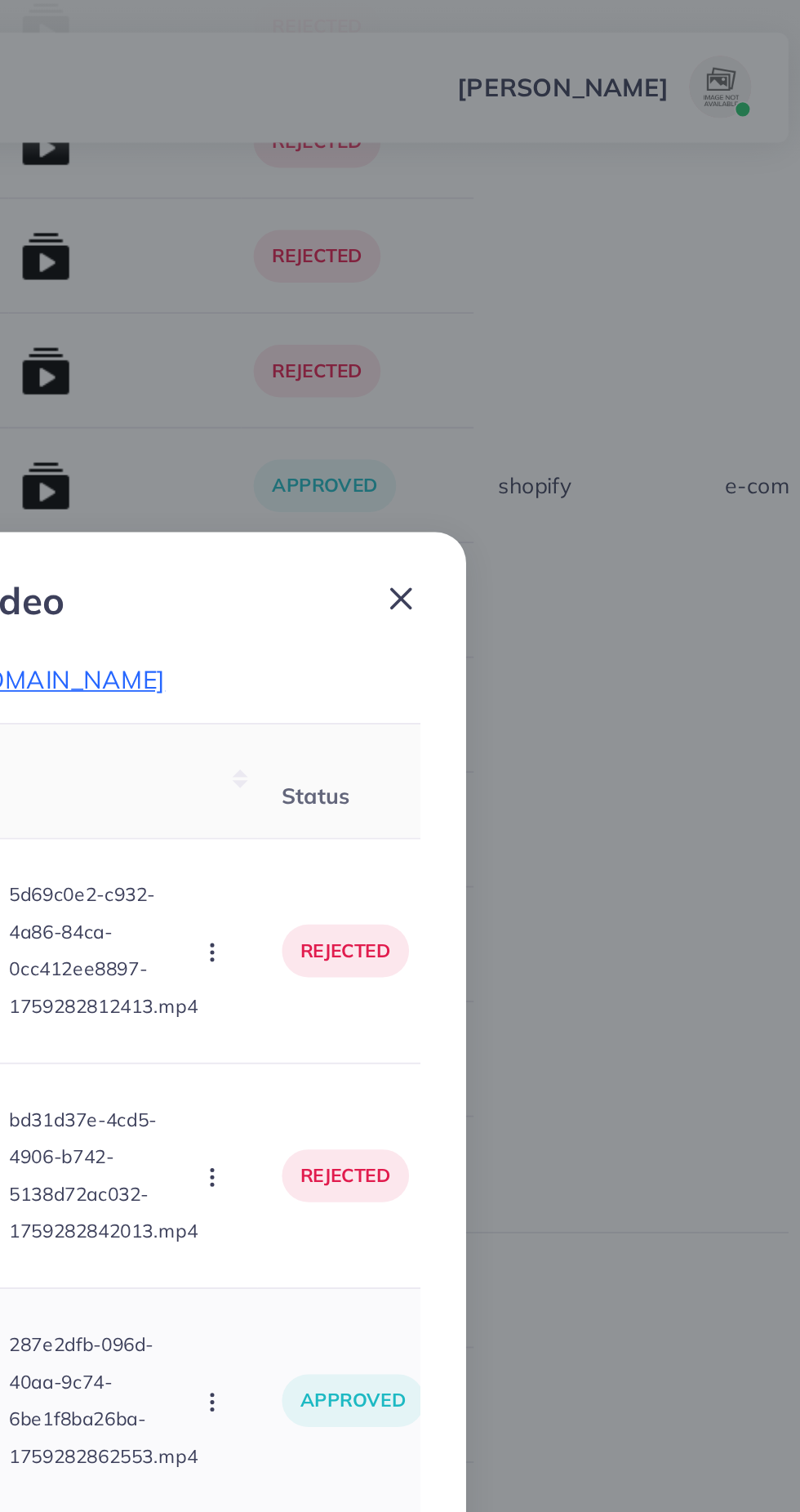
click at [358, 697] on td "287e2dfb-096d-40aa-9c74-6be1f8ba26ba-1759282862553.mp4 Approve Reject" at bounding box center [357, 737] width 272 height 119
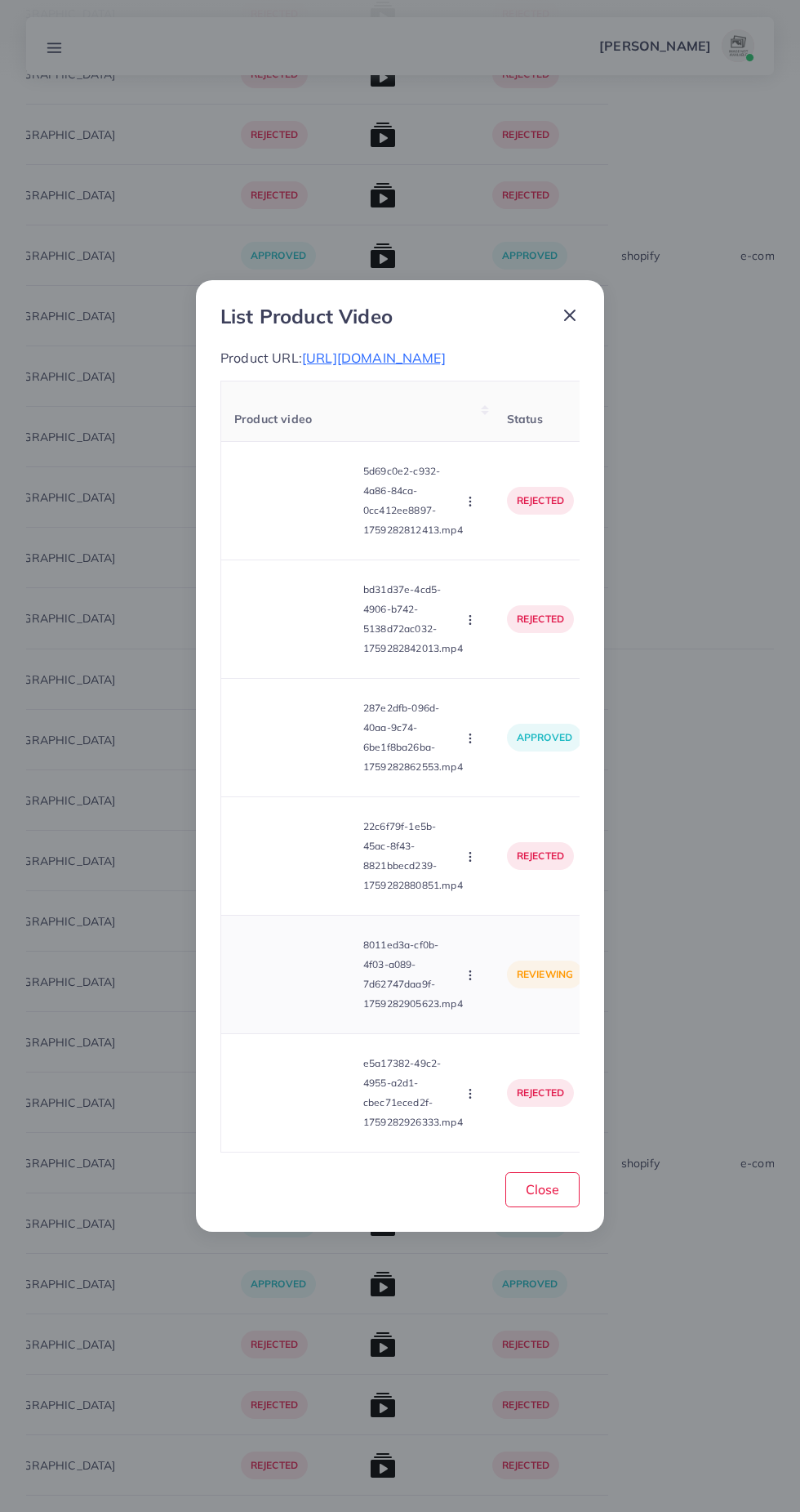
click at [298, 1002] on video at bounding box center [296, 974] width 123 height 74
click at [317, 981] on div at bounding box center [296, 974] width 123 height 74
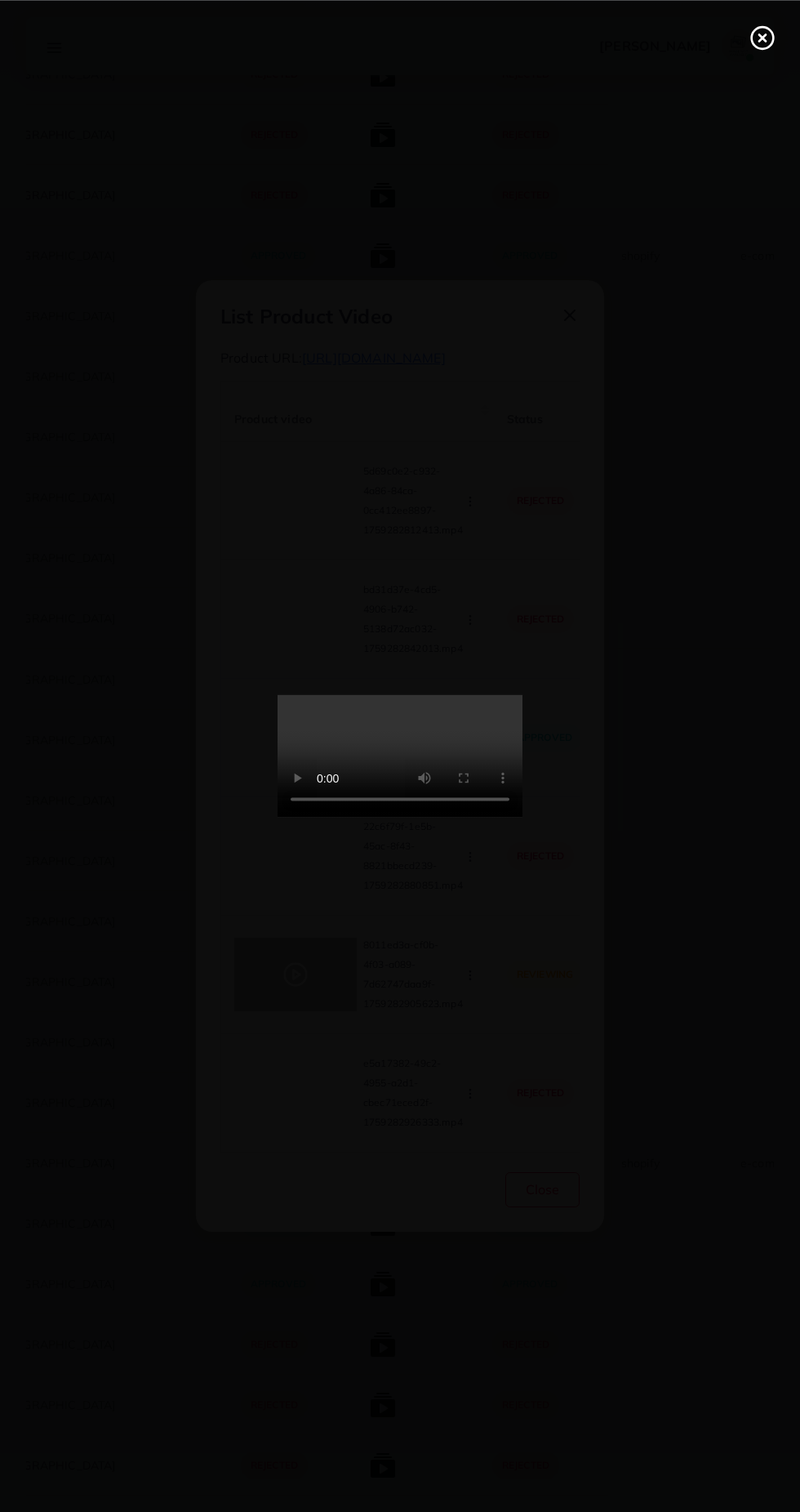
click at [757, 48] on icon at bounding box center [763, 37] width 26 height 26
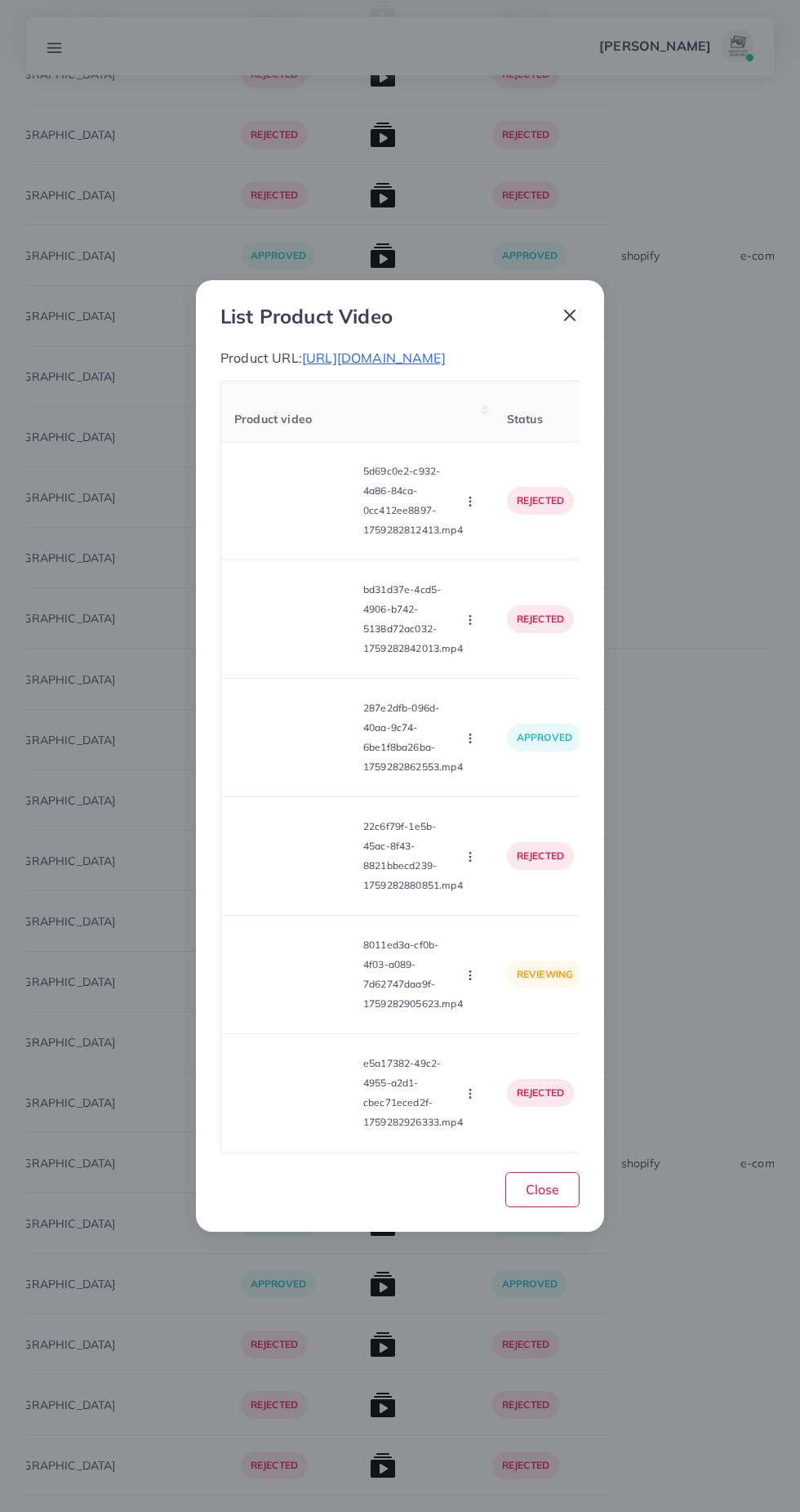
click at [569, 311] on line at bounding box center [569, 315] width 10 height 10
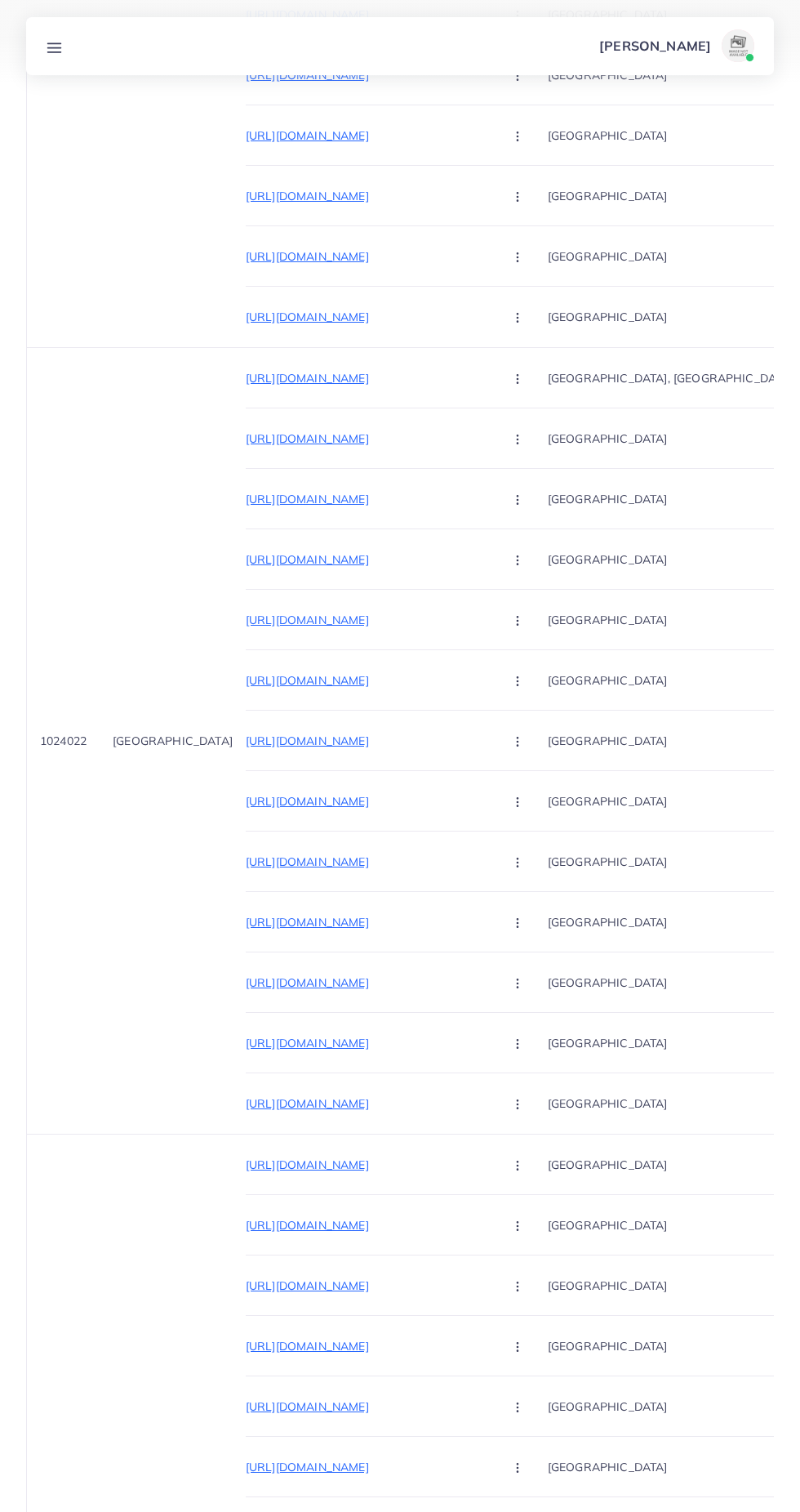
scroll to position [4696, 0]
